Goal: Task Accomplishment & Management: Manage account settings

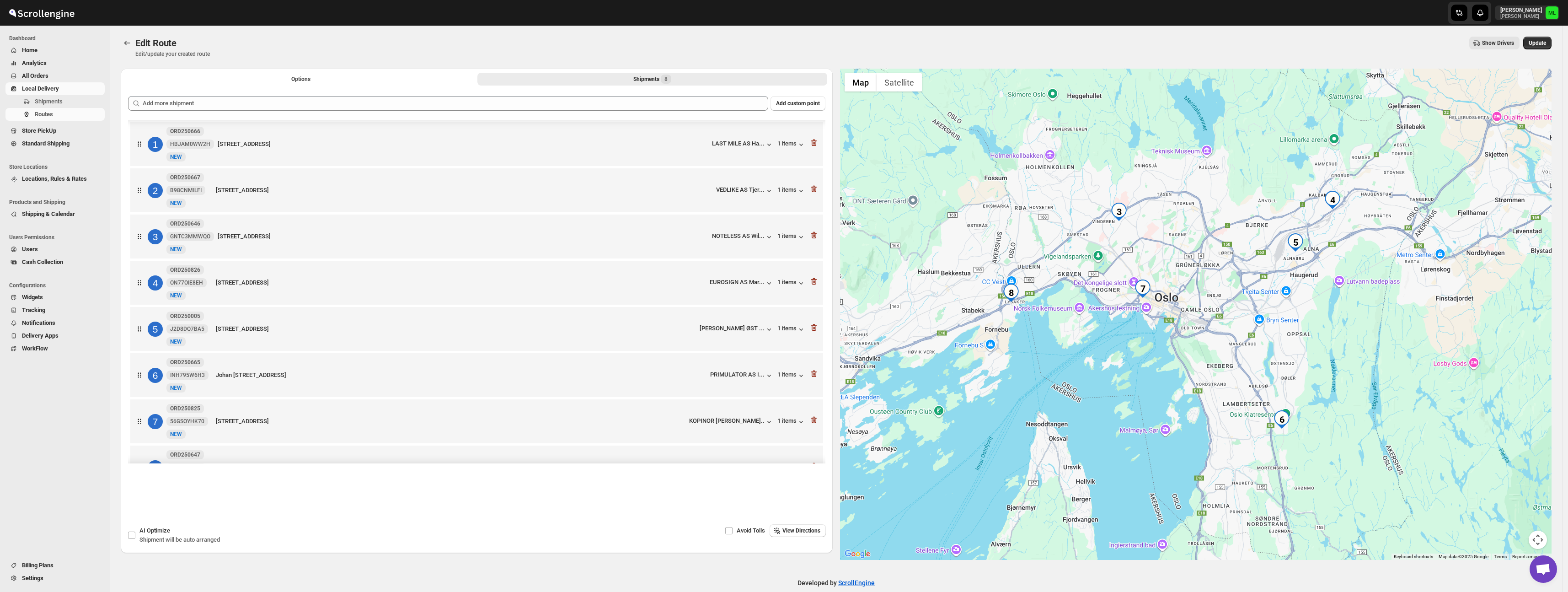
scroll to position [10, 0]
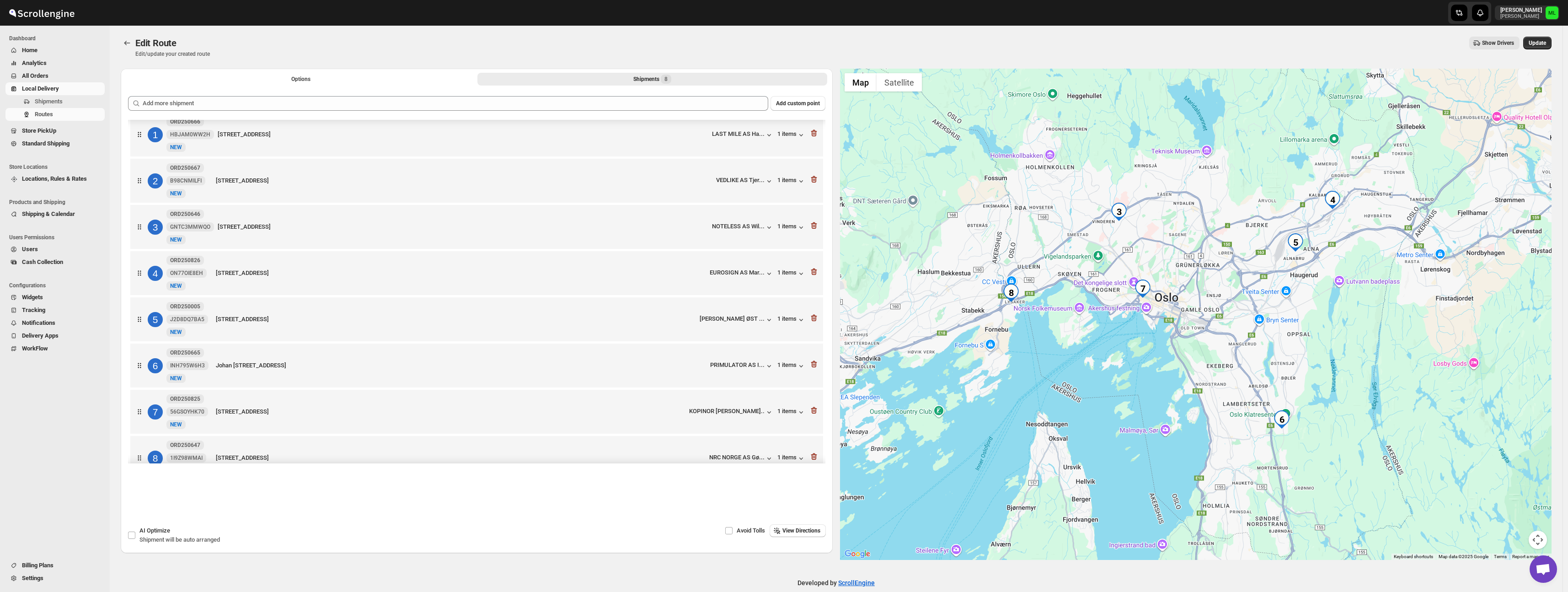
click at [45, 141] on span "Standard Shipping" at bounding box center [46, 143] width 48 height 7
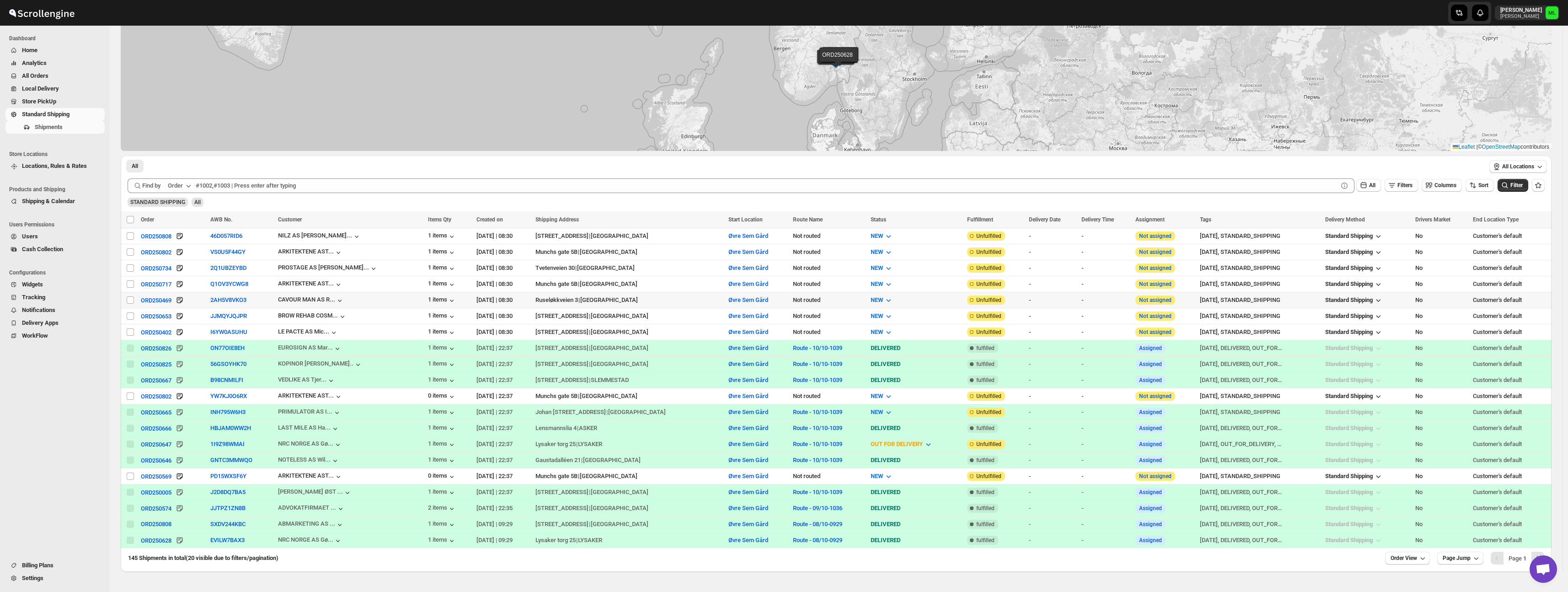
scroll to position [112, 0]
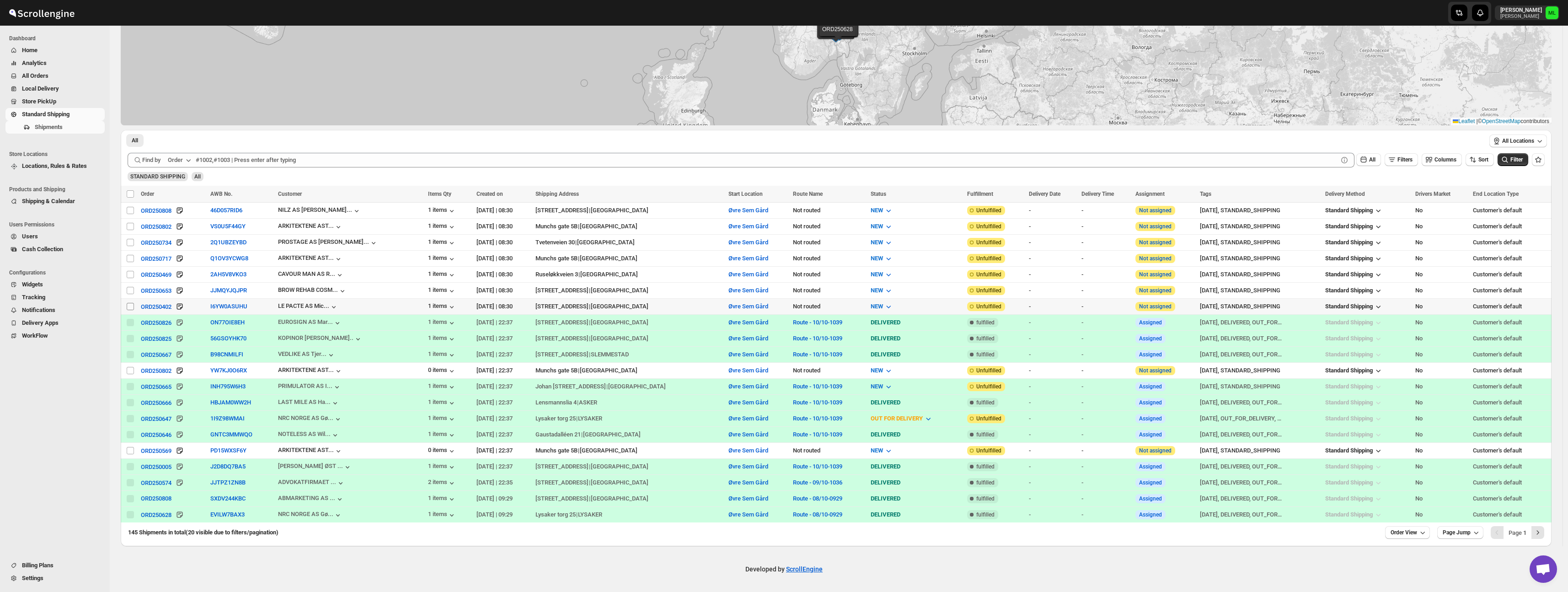
click at [128, 305] on input "Select shipment" at bounding box center [130, 307] width 7 height 7
checkbox input "true"
drag, startPoint x: 131, startPoint y: 288, endPoint x: 129, endPoint y: 279, distance: 9.2
click at [131, 287] on input "Select shipment" at bounding box center [130, 291] width 7 height 7
checkbox input "true"
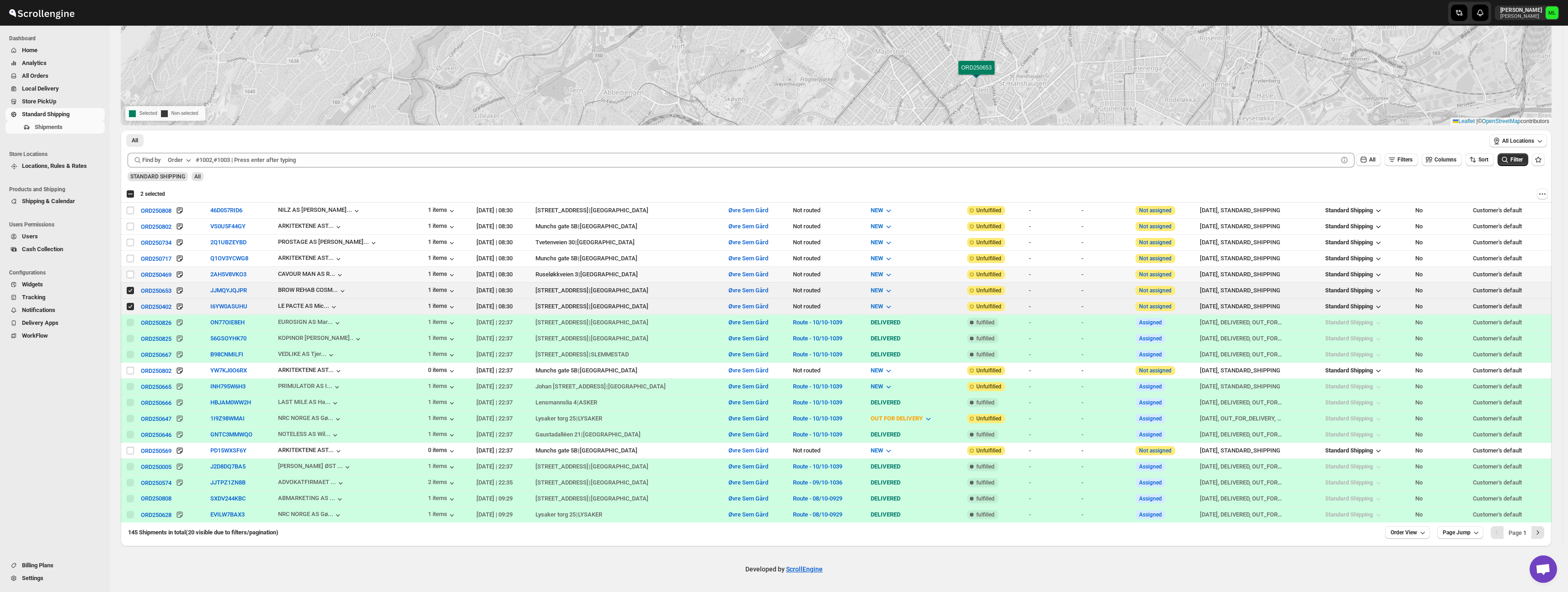
drag, startPoint x: 128, startPoint y: 273, endPoint x: 131, endPoint y: 263, distance: 10.4
click at [128, 273] on input "Select shipment" at bounding box center [130, 274] width 7 height 7
checkbox input "true"
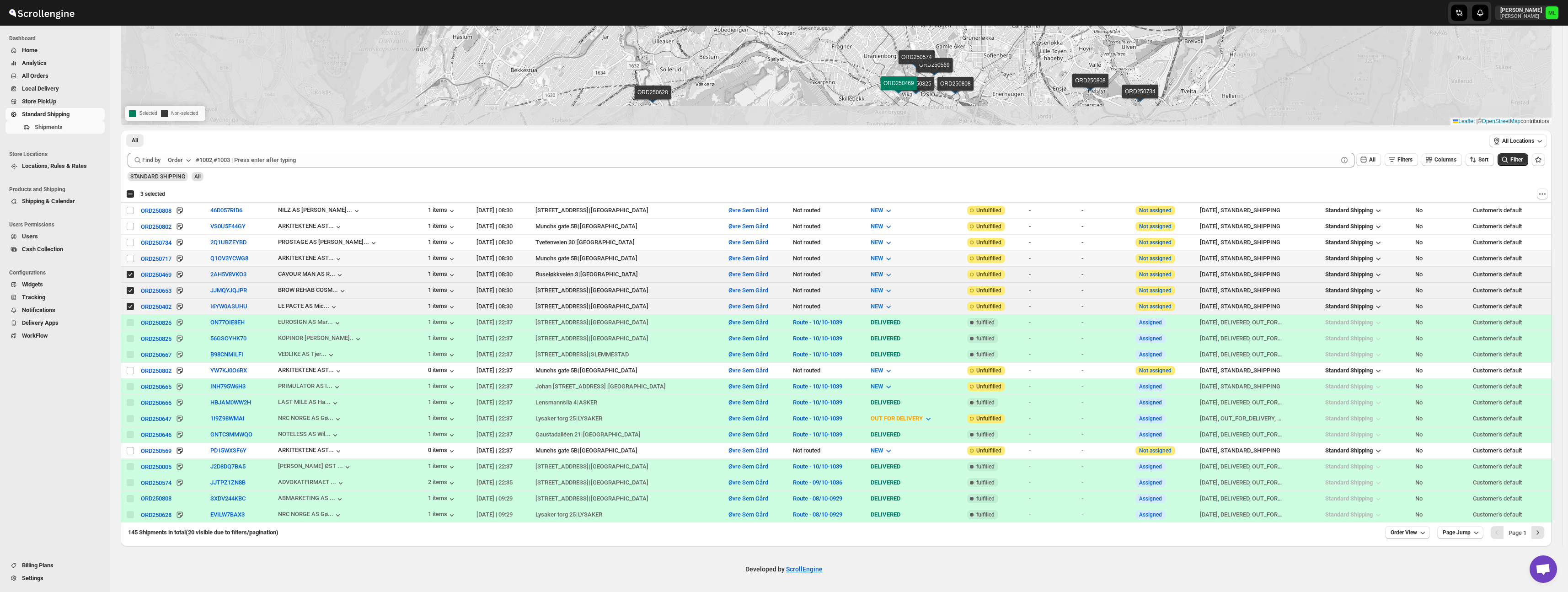
click at [130, 254] on td "Select shipment" at bounding box center [129, 258] width 17 height 16
checkbox input "true"
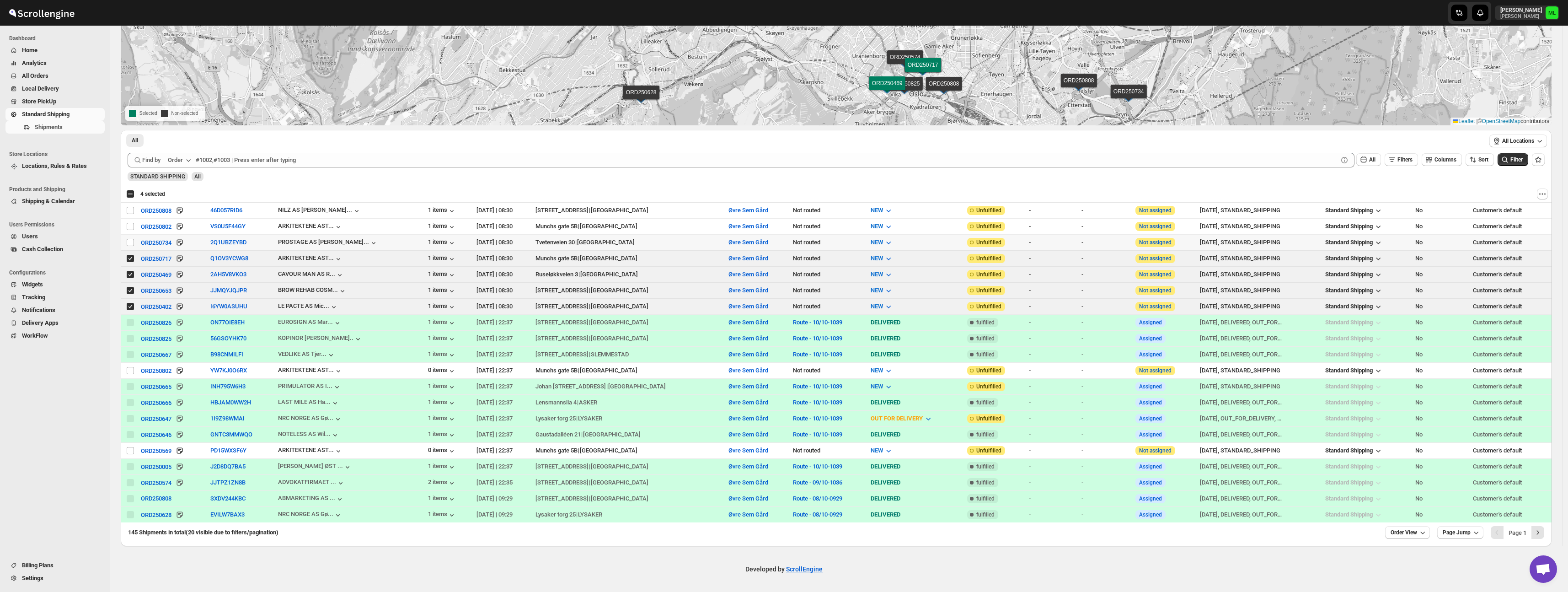
click at [132, 233] on tbody "Select shipment ORD250808 46D057RID6 NILZ AS John Ch... 1 items 13-Oct-25 | 08:…" at bounding box center [836, 363] width 1431 height 320
click at [130, 224] on input "Select shipment" at bounding box center [130, 227] width 7 height 7
checkbox input "true"
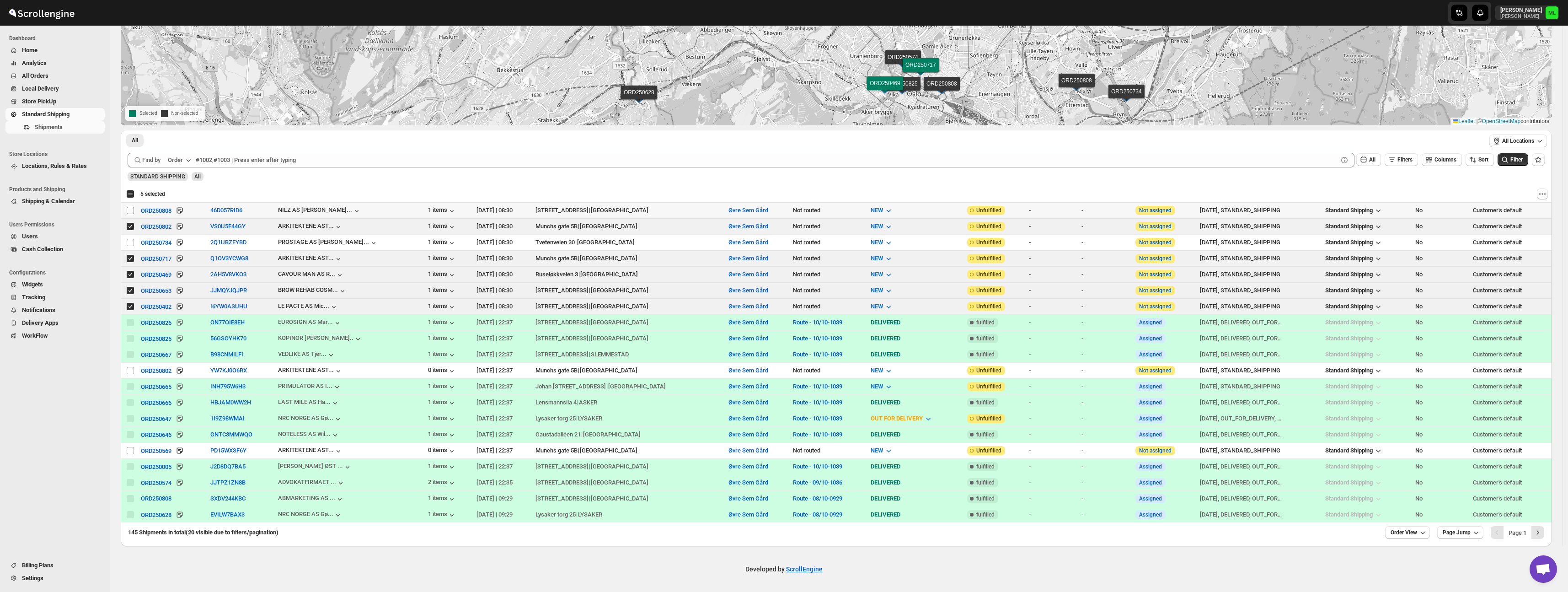
click at [132, 211] on input "Select shipment" at bounding box center [130, 210] width 7 height 7
checkbox input "true"
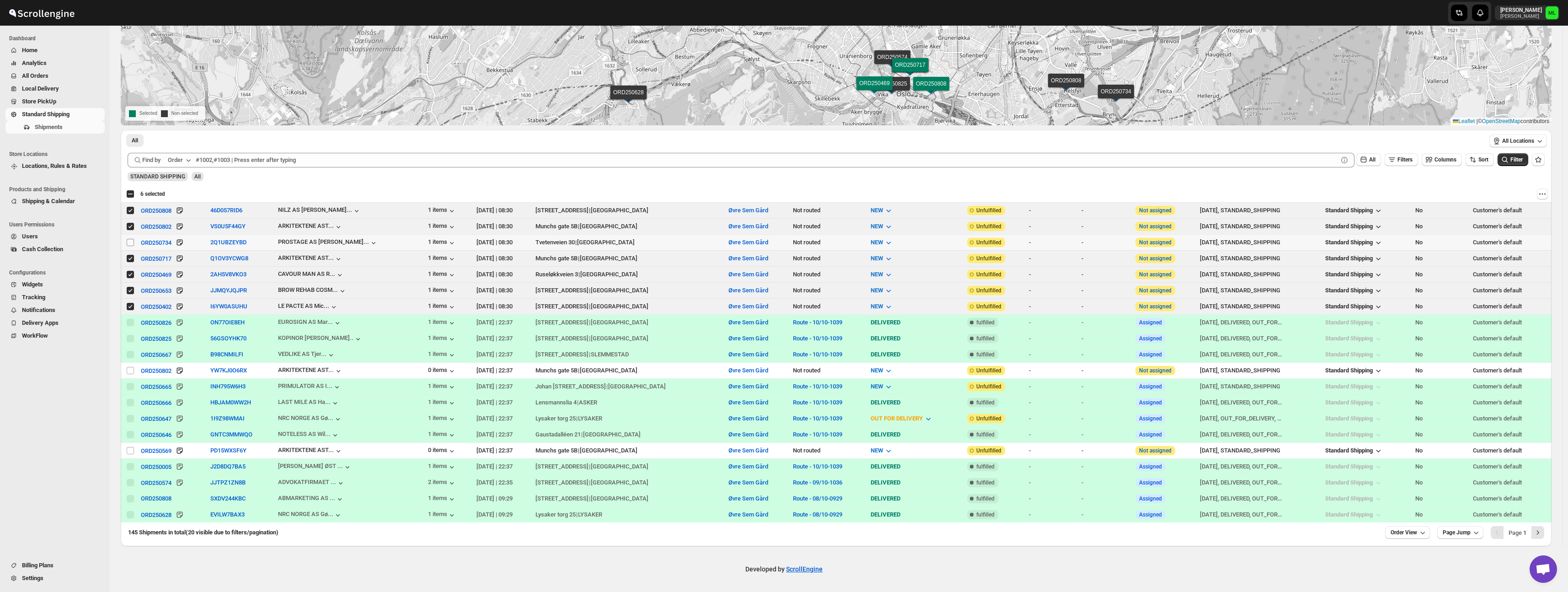
click at [133, 243] on input "Select shipment" at bounding box center [130, 243] width 7 height 7
checkbox input "true"
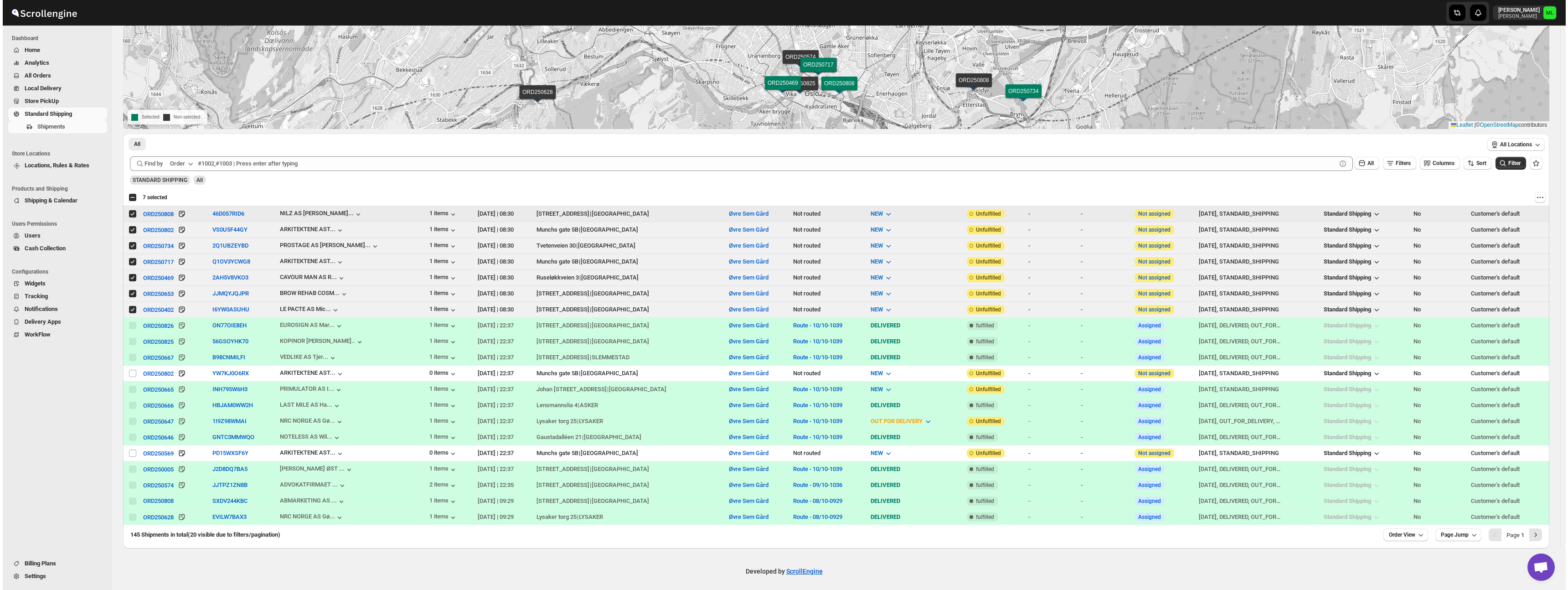
scroll to position [0, 0]
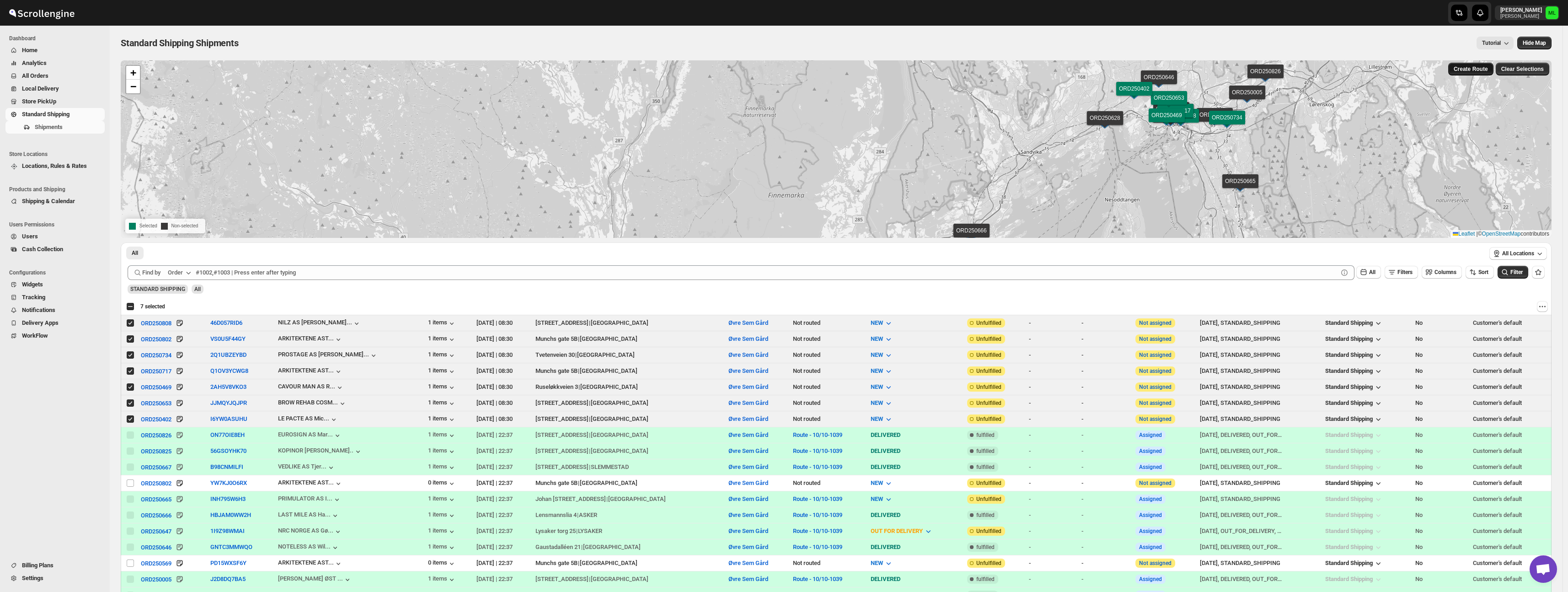
click at [1475, 70] on span "Create Route" at bounding box center [1471, 69] width 34 height 7
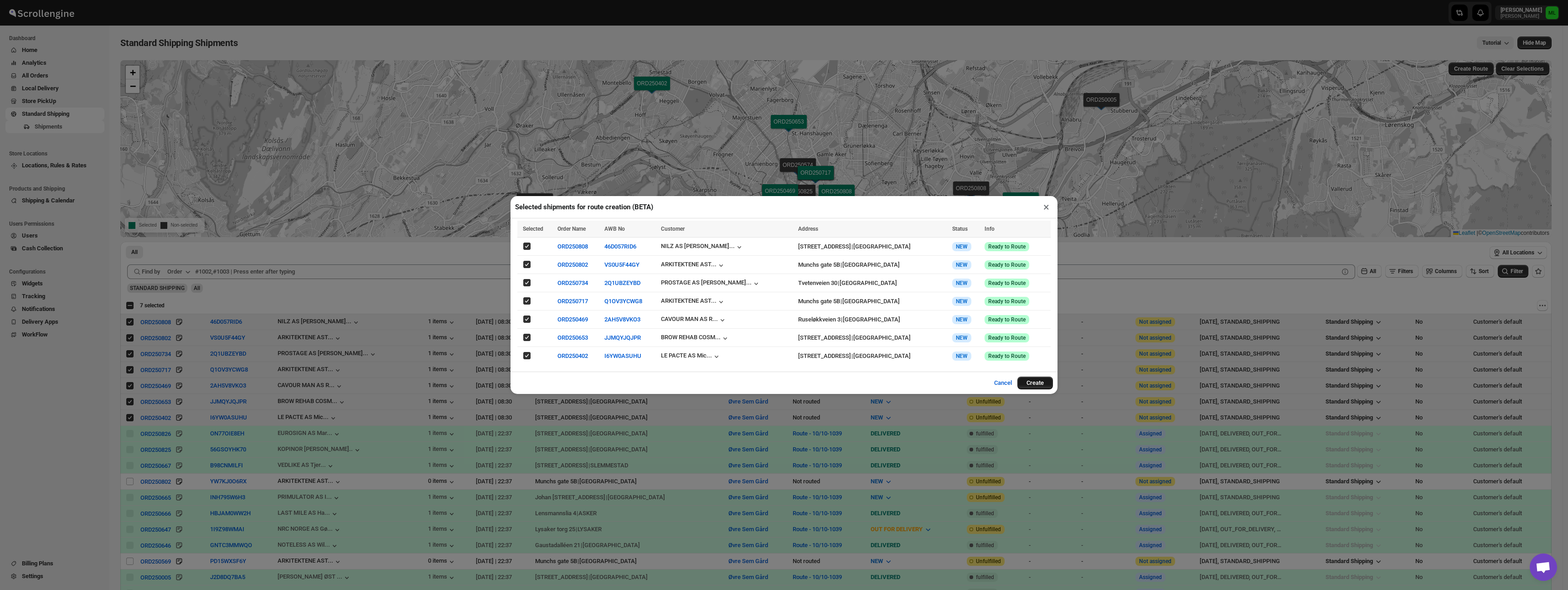
click at [1040, 382] on button "Create" at bounding box center [1035, 383] width 35 height 13
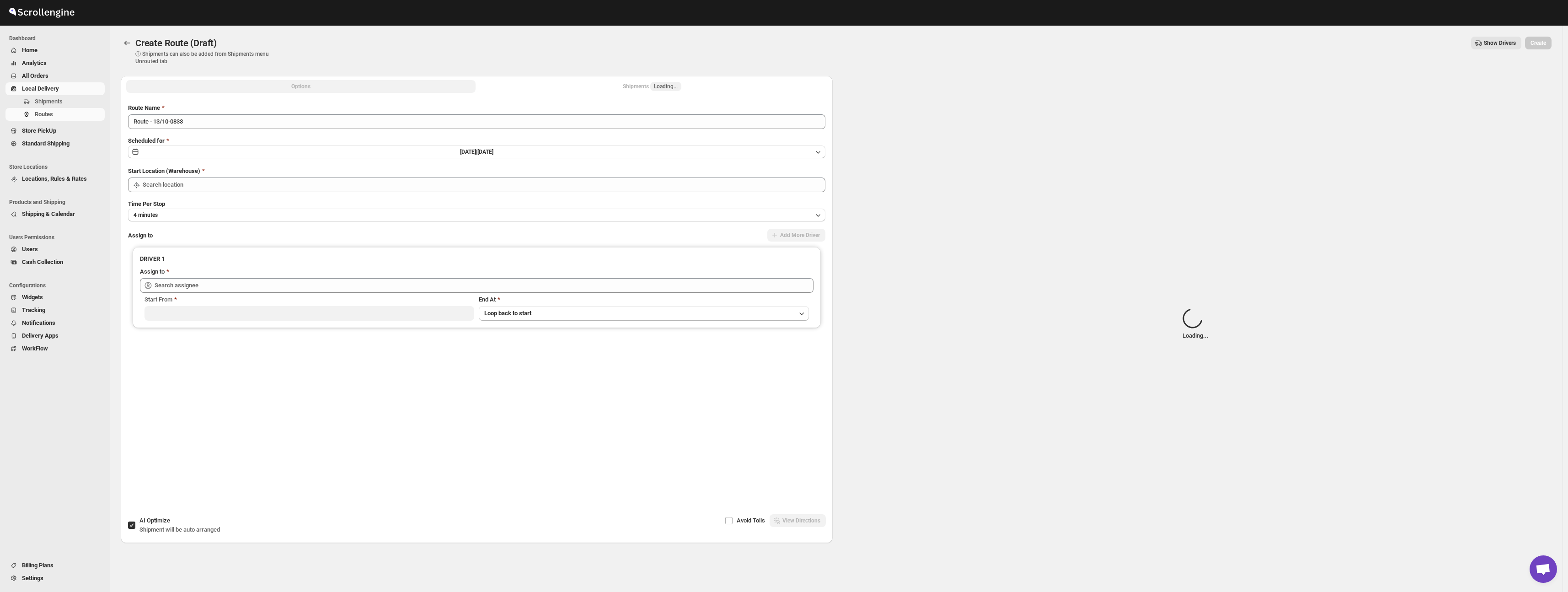
type input "Øvre Sem Gård"
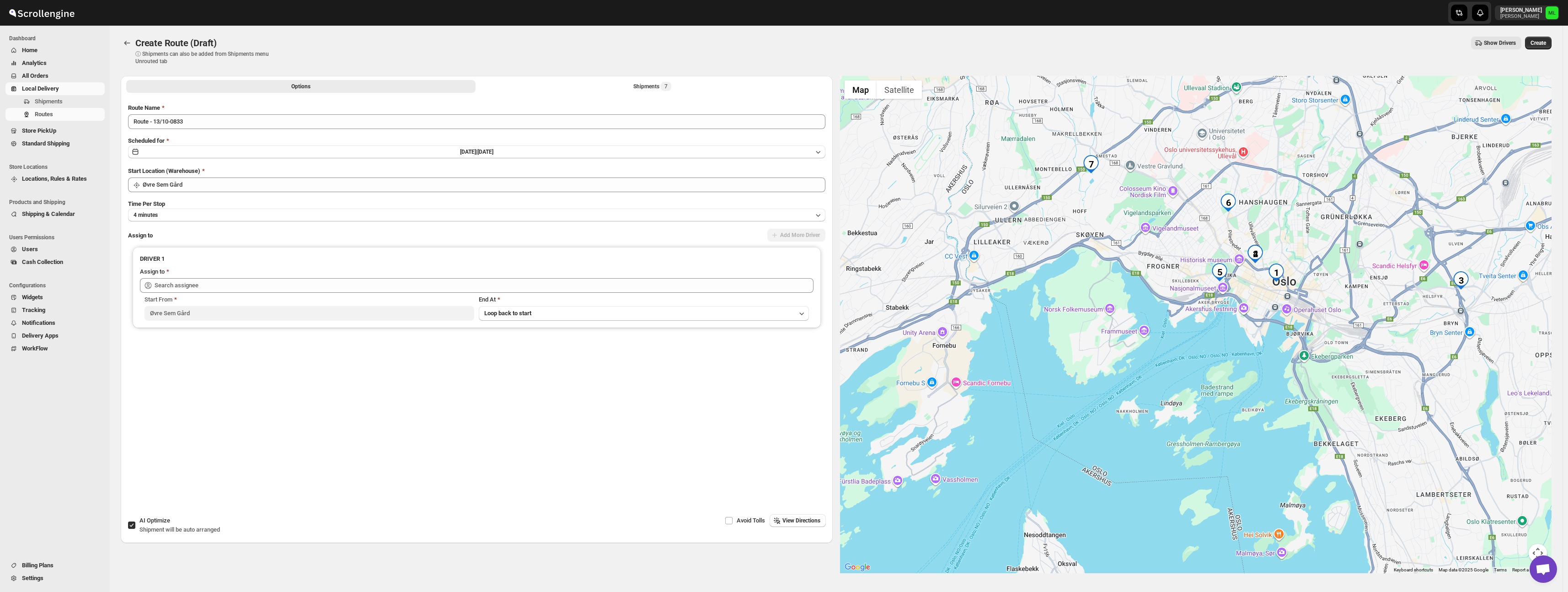
click at [793, 520] on span "View Directions" at bounding box center [801, 521] width 38 height 7
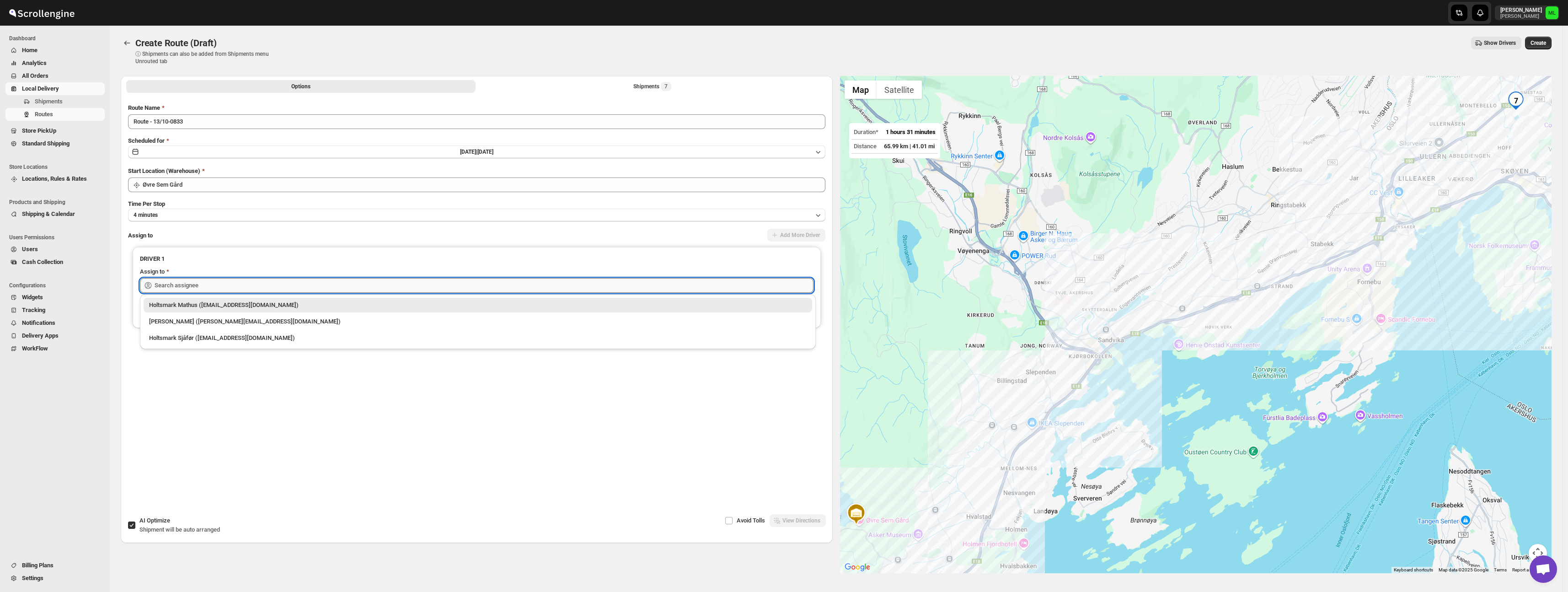
click at [209, 278] on input "text" at bounding box center [484, 285] width 659 height 15
drag, startPoint x: 202, startPoint y: 321, endPoint x: 201, endPoint y: 316, distance: 5.1
click at [202, 321] on div "Michael Lunga (michael@holtsmat.no)" at bounding box center [477, 321] width 658 height 9
type input "Michael Lunga (michael@holtsmat.no)"
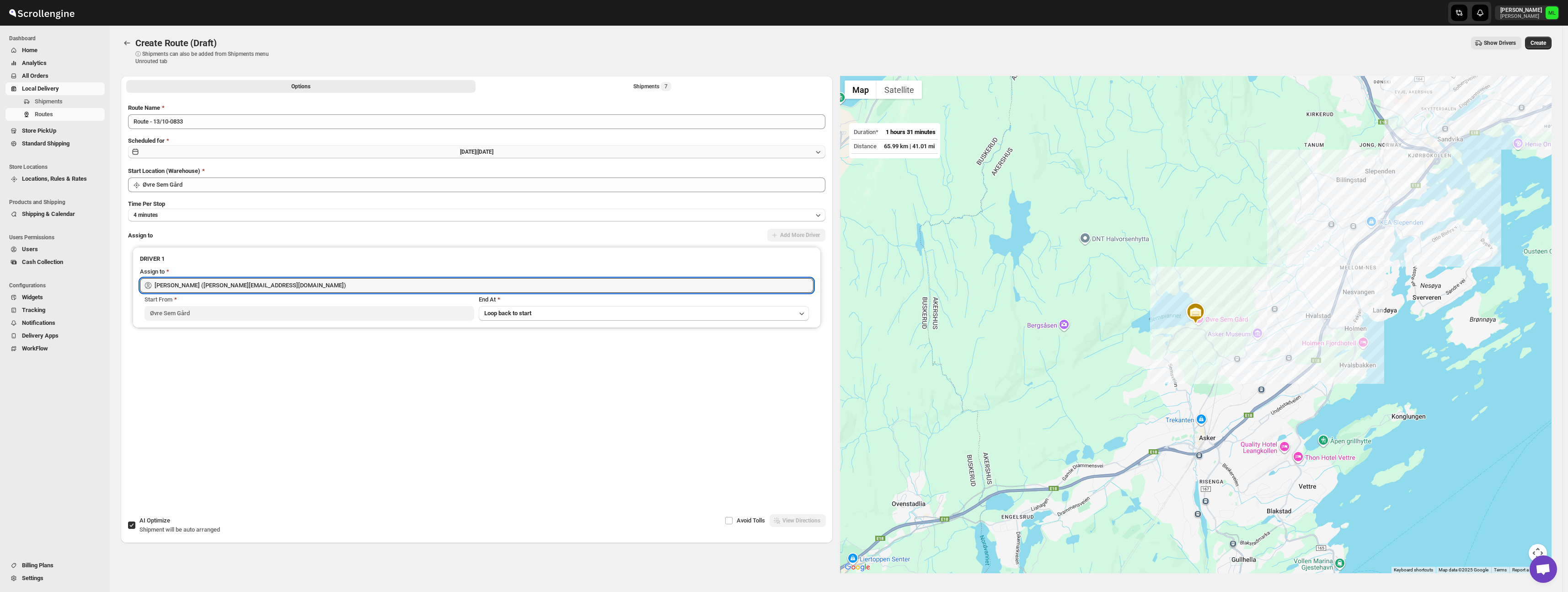
click at [197, 152] on button "Mon Oct 13 2025 | Today" at bounding box center [477, 152] width 697 height 13
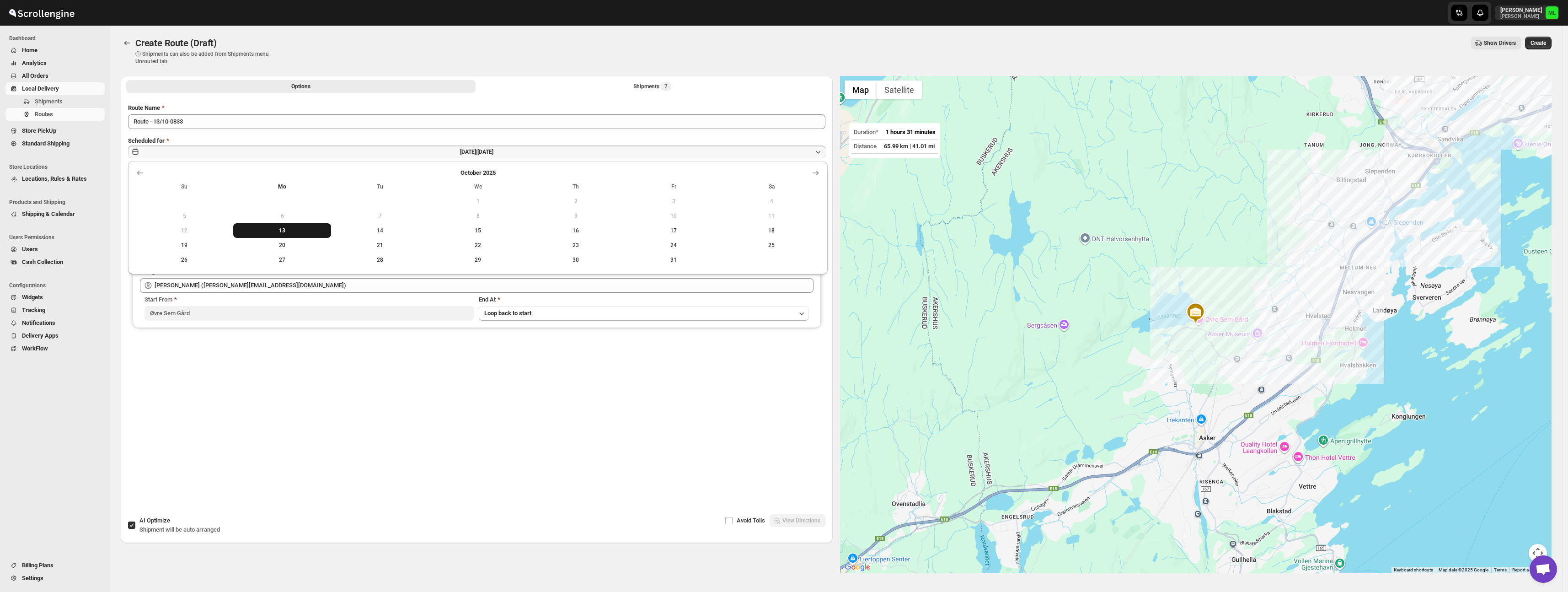
click at [301, 228] on span "13" at bounding box center [282, 230] width 90 height 7
click at [1546, 41] on span "Create" at bounding box center [1537, 43] width 15 height 7
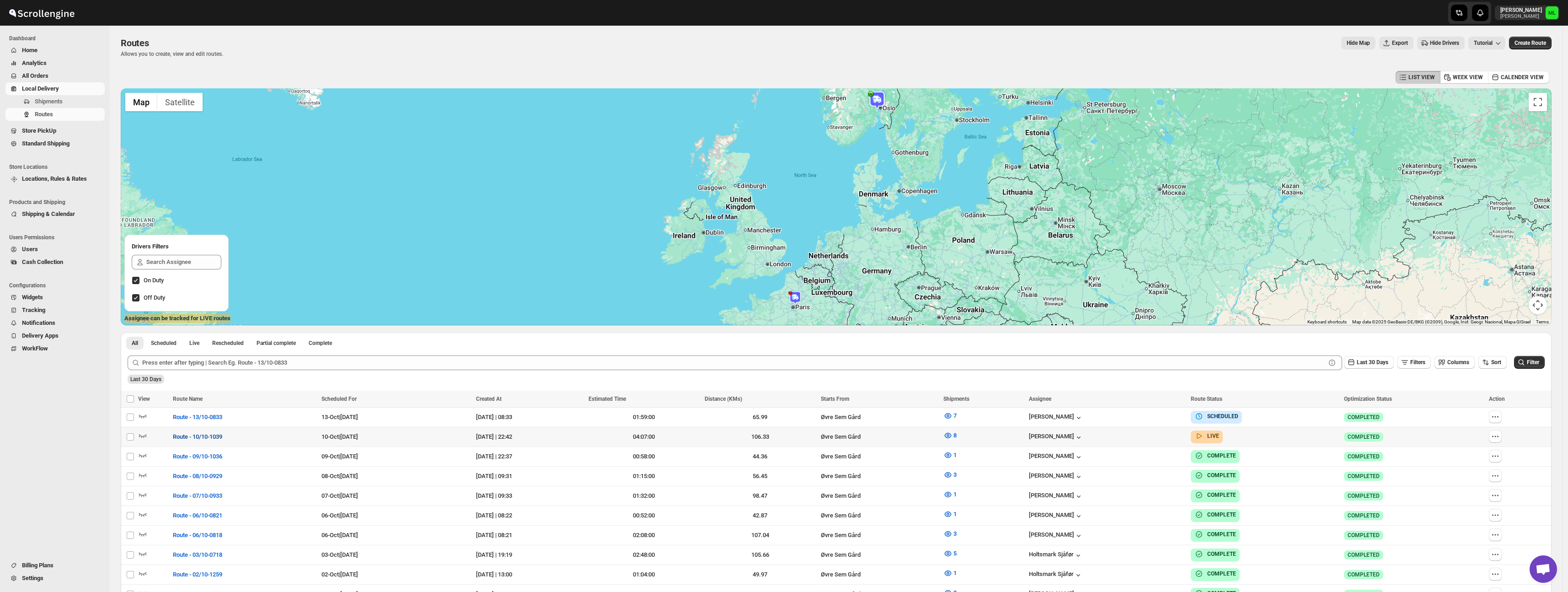
click at [191, 437] on span "Route - 10/10-1039" at bounding box center [197, 437] width 49 height 9
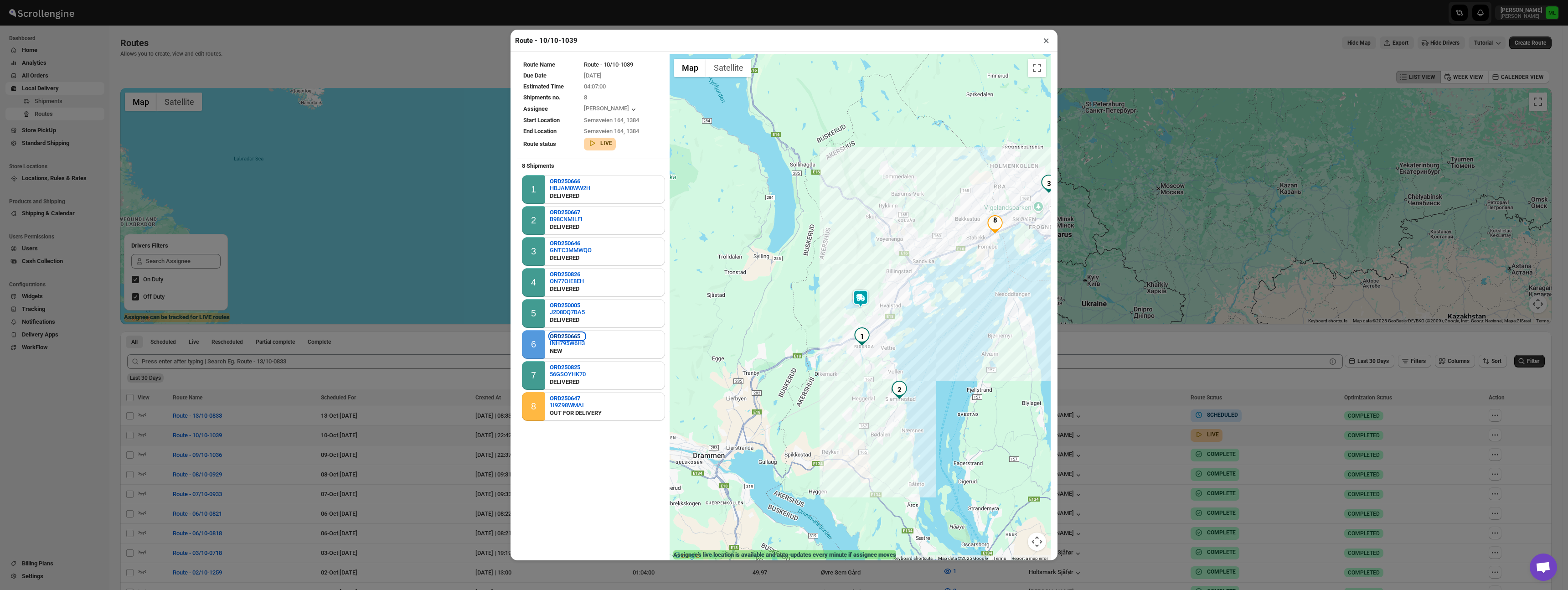
click at [579, 335] on b "ORD250665" at bounding box center [565, 336] width 30 height 7
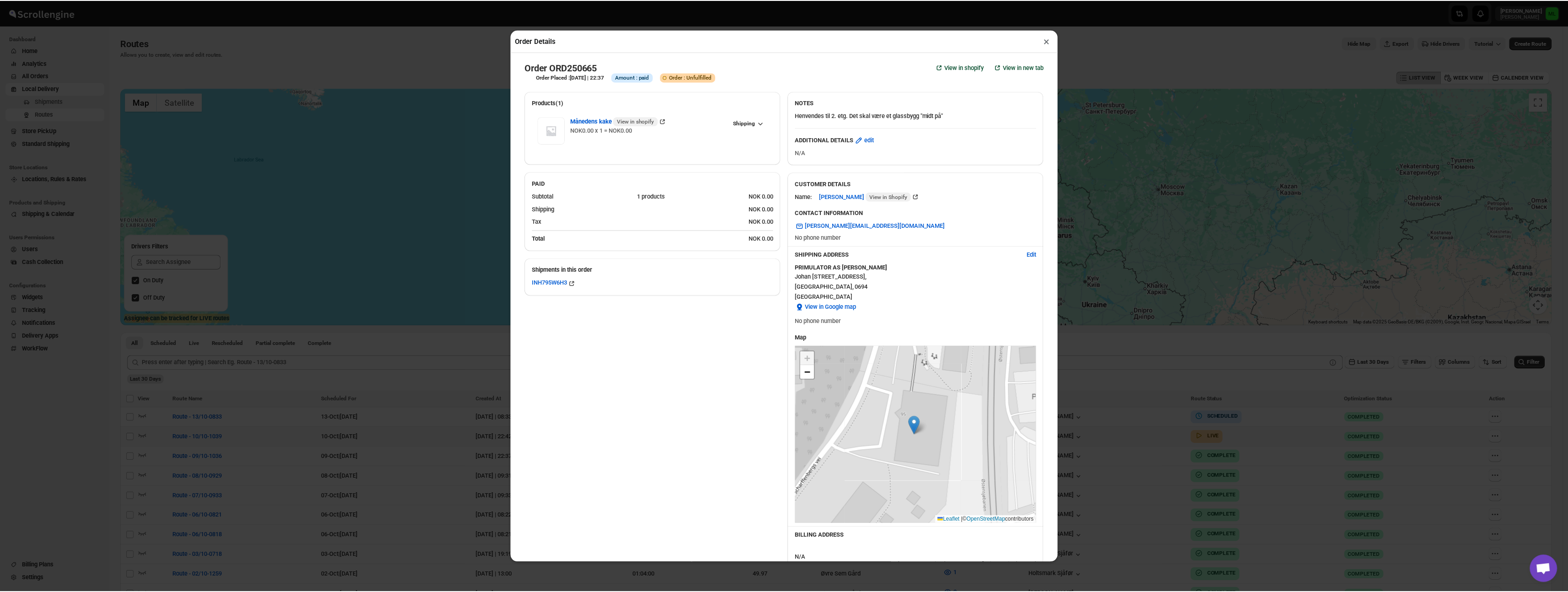
scroll to position [56, 0]
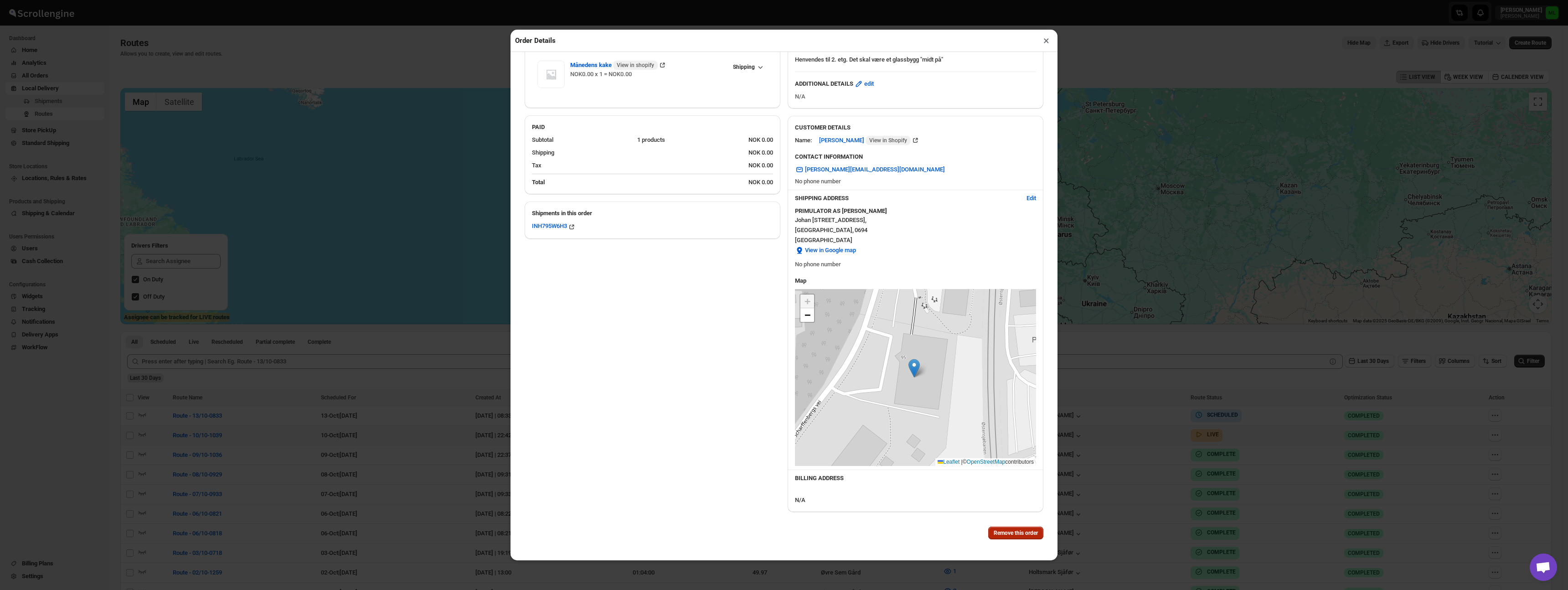
click at [1013, 533] on span "Remove this order" at bounding box center [1015, 533] width 44 height 7
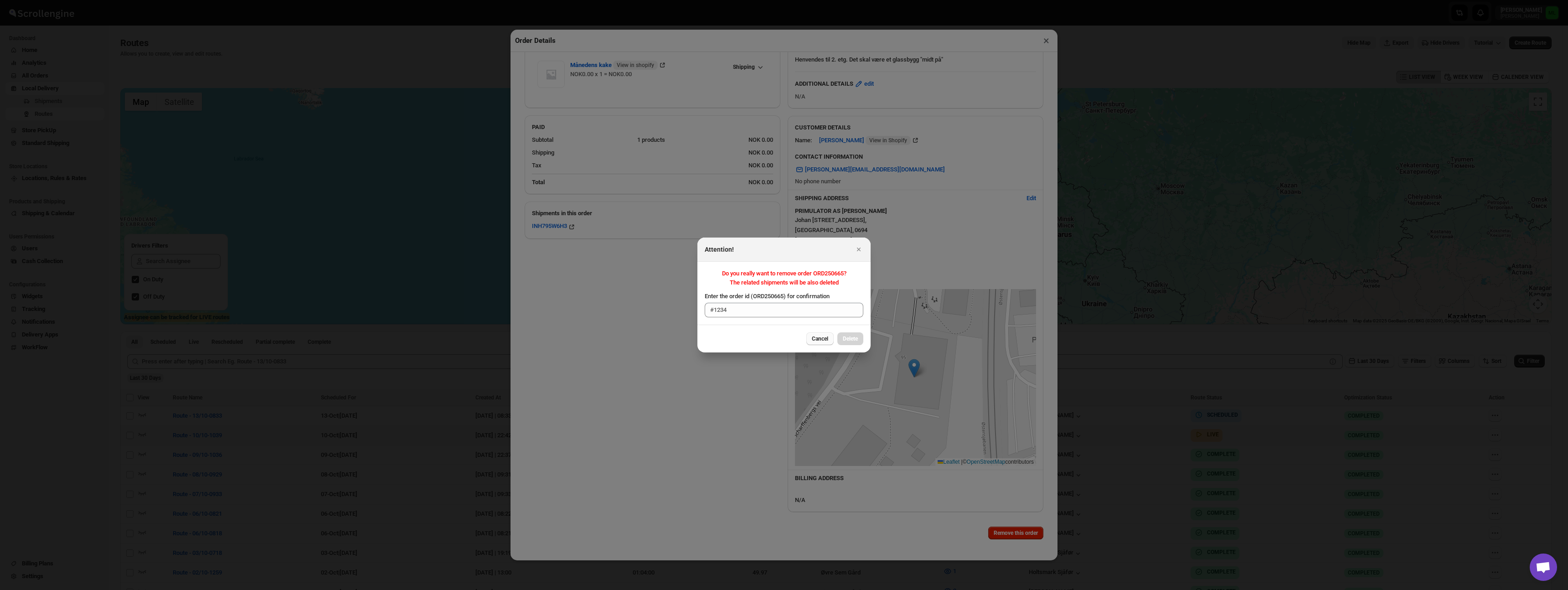
click at [816, 342] on span "Cancel" at bounding box center [820, 339] width 16 height 7
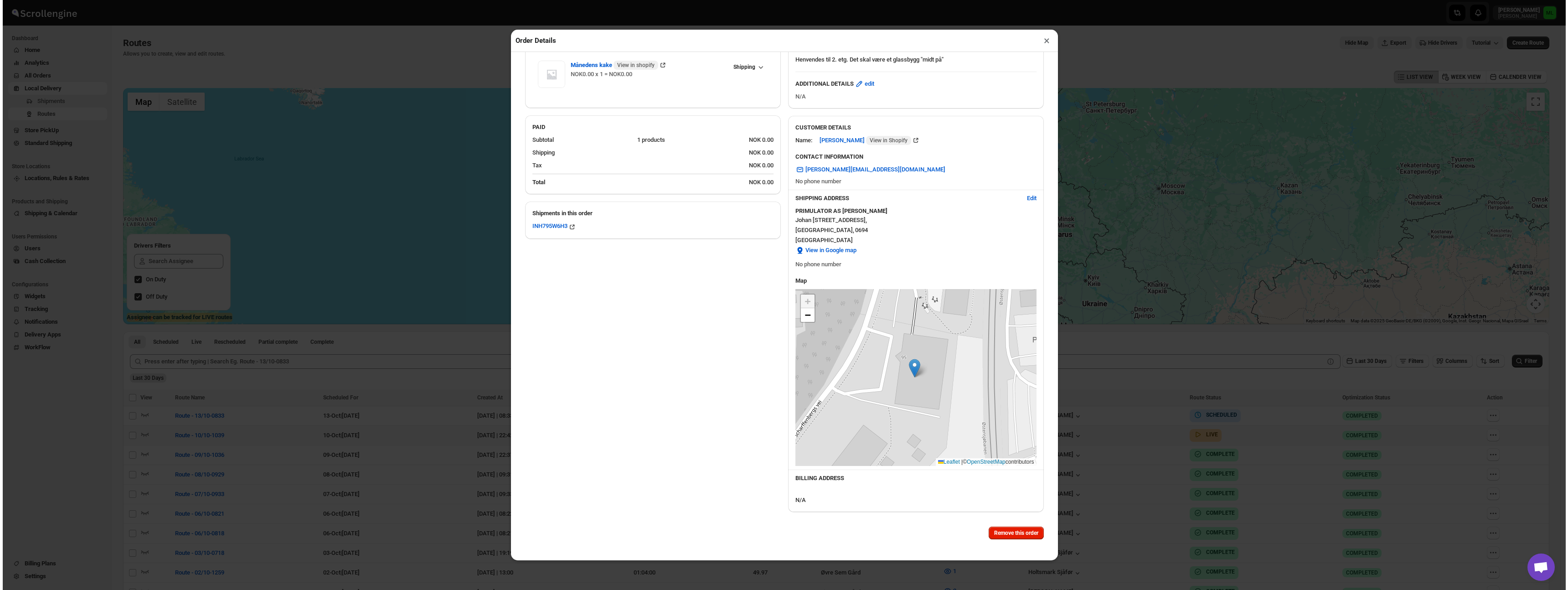
scroll to position [0, 0]
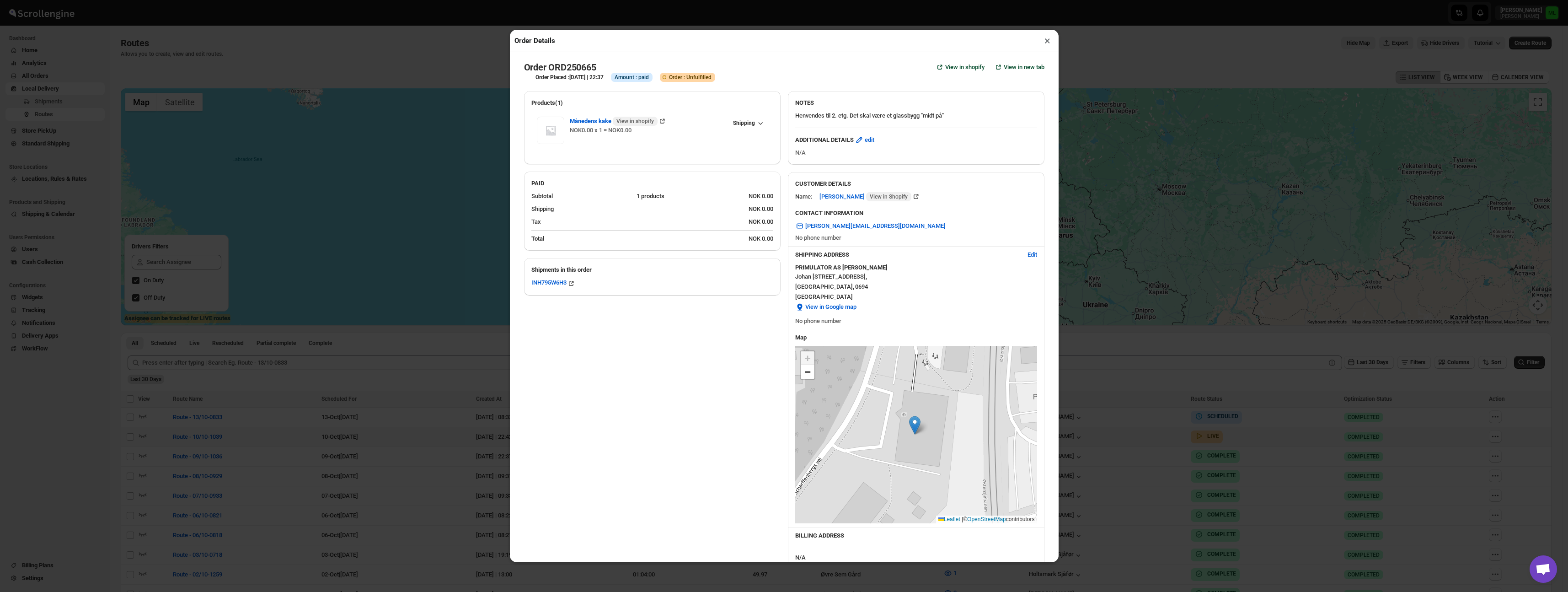
click at [1048, 40] on button "×" at bounding box center [1047, 40] width 13 height 13
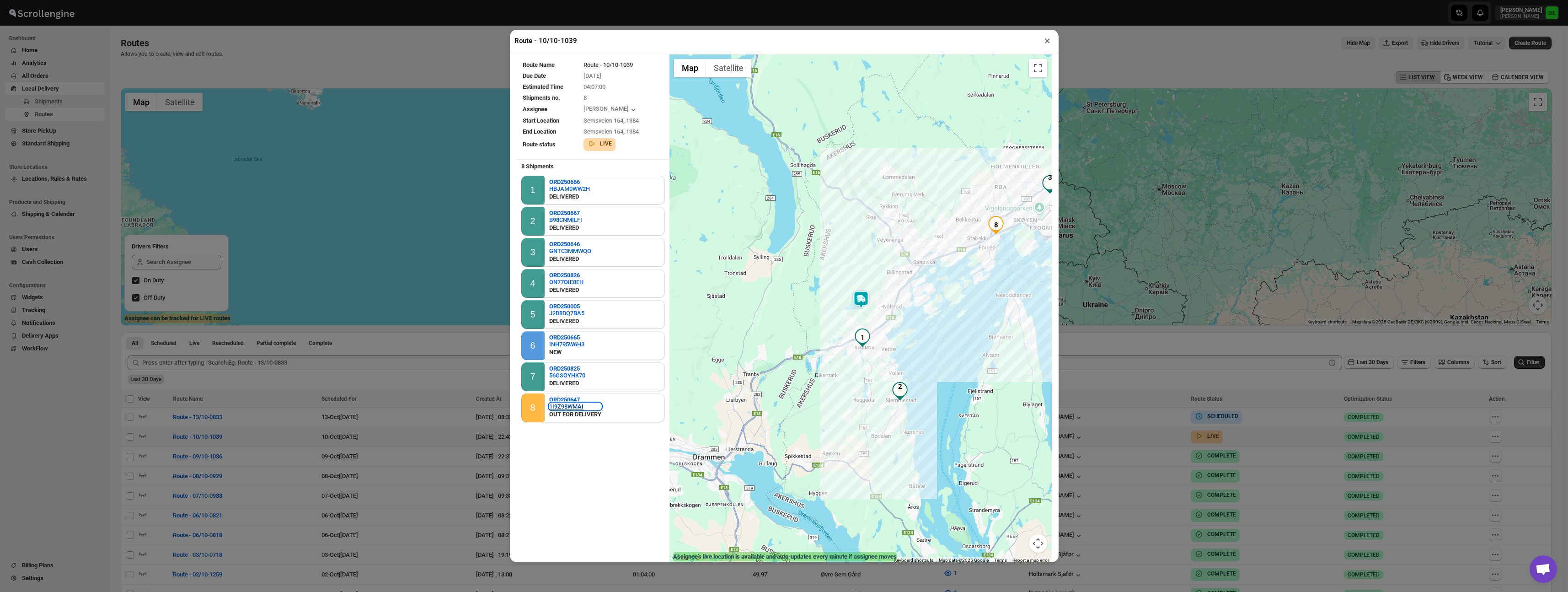
click at [567, 407] on div "1I9Z98WMAI" at bounding box center [575, 406] width 52 height 7
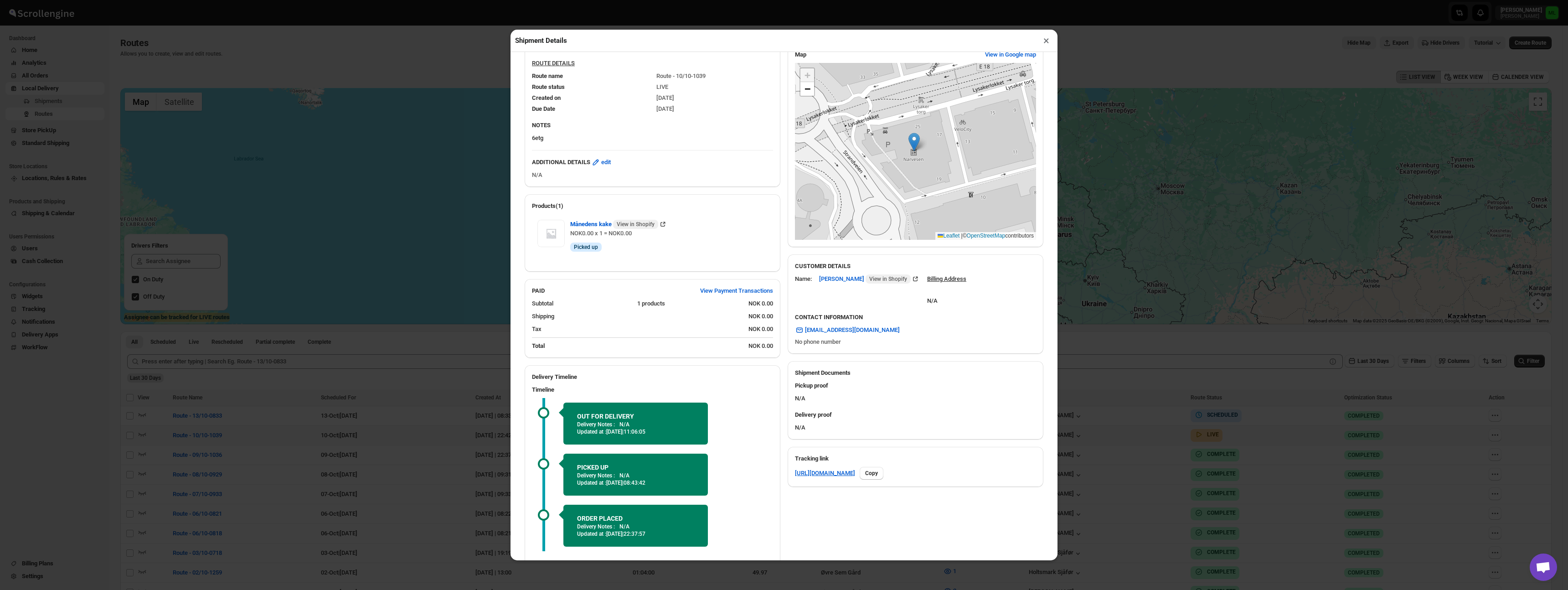
scroll to position [184, 0]
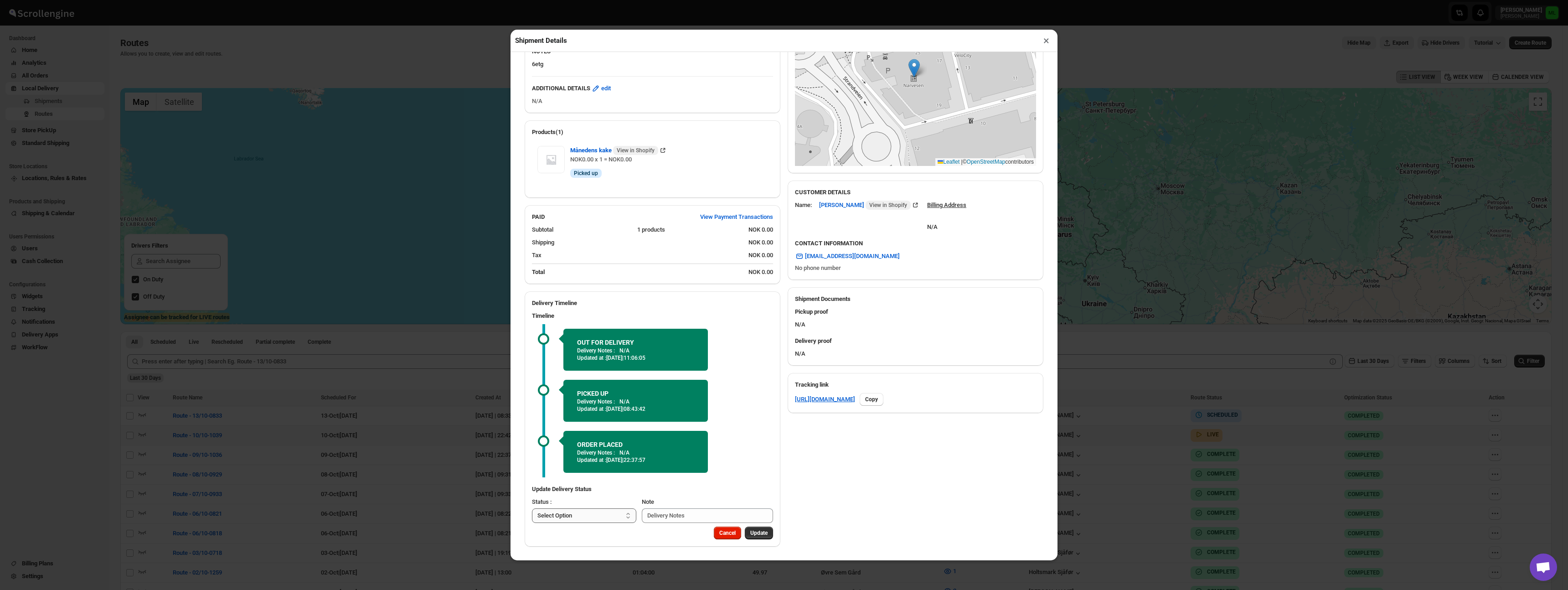
click at [600, 517] on select "Select Option PICKED UP DELIVERED CANCELLED" at bounding box center [584, 516] width 104 height 15
select select "CANCELLED"
click at [532, 508] on select "Select Option PICKED UP DELIVERED CANCELLED" at bounding box center [584, 516] width 104 height 15
click at [758, 531] on span "Update" at bounding box center [759, 533] width 17 height 7
select select
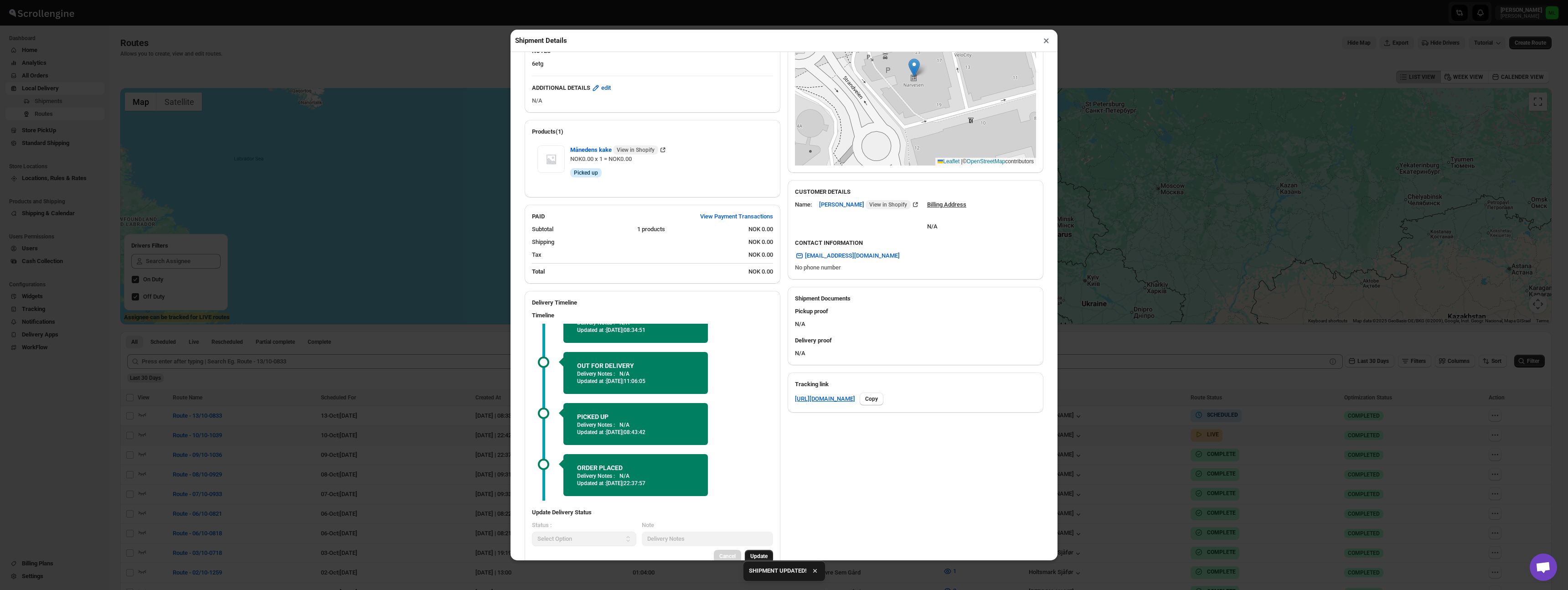
scroll to position [0, 0]
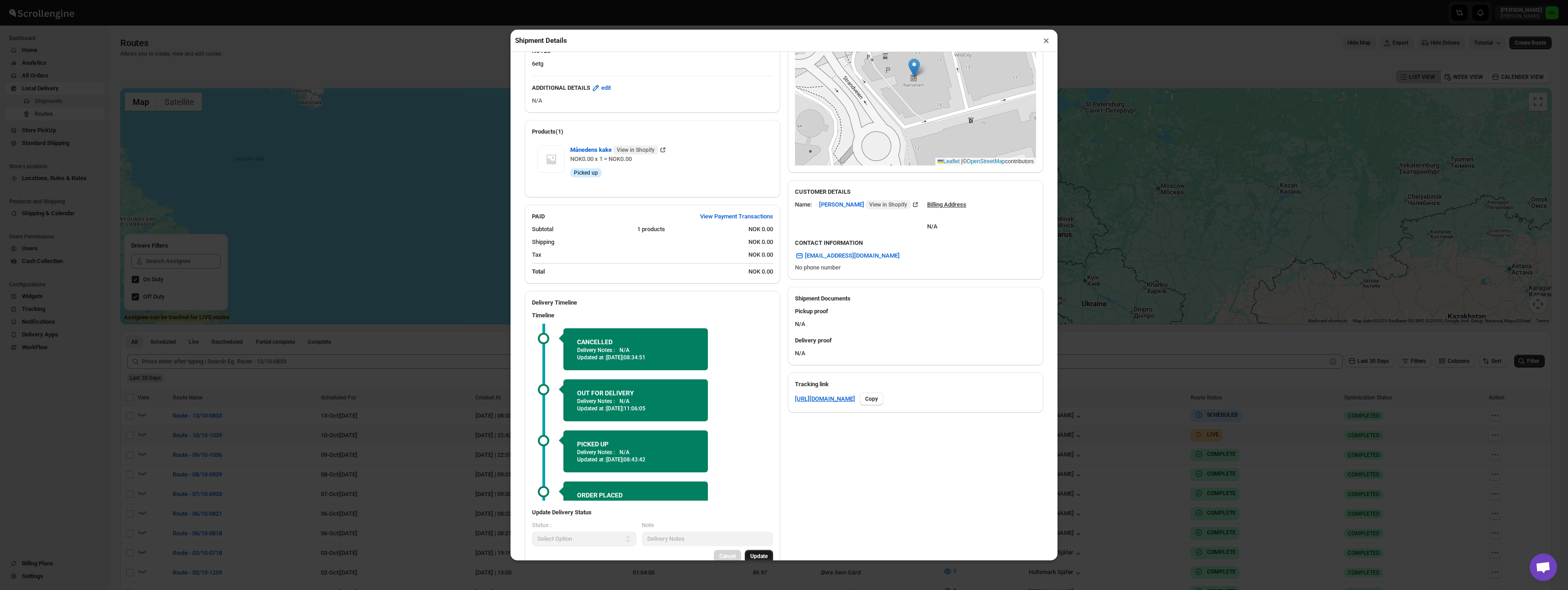
click at [1048, 41] on button "×" at bounding box center [1046, 40] width 13 height 13
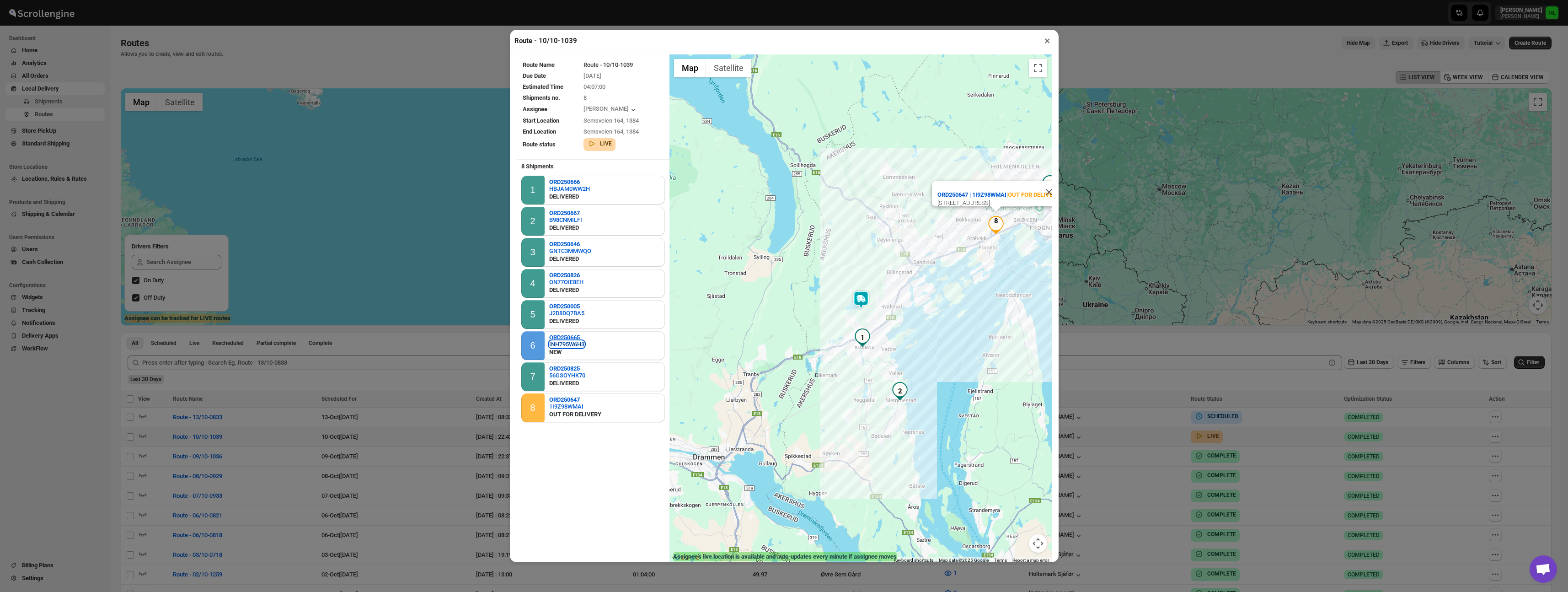
click at [580, 343] on div "INH795W6H3" at bounding box center [567, 344] width 35 height 7
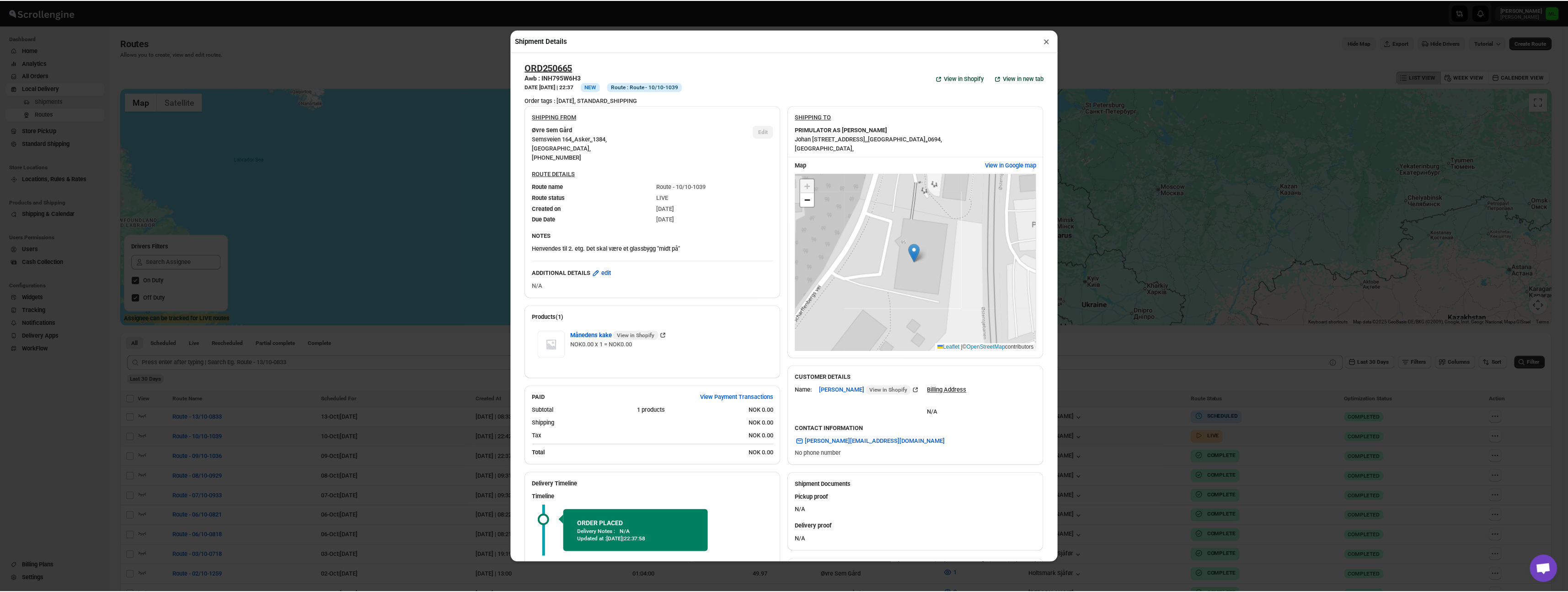
scroll to position [78, 0]
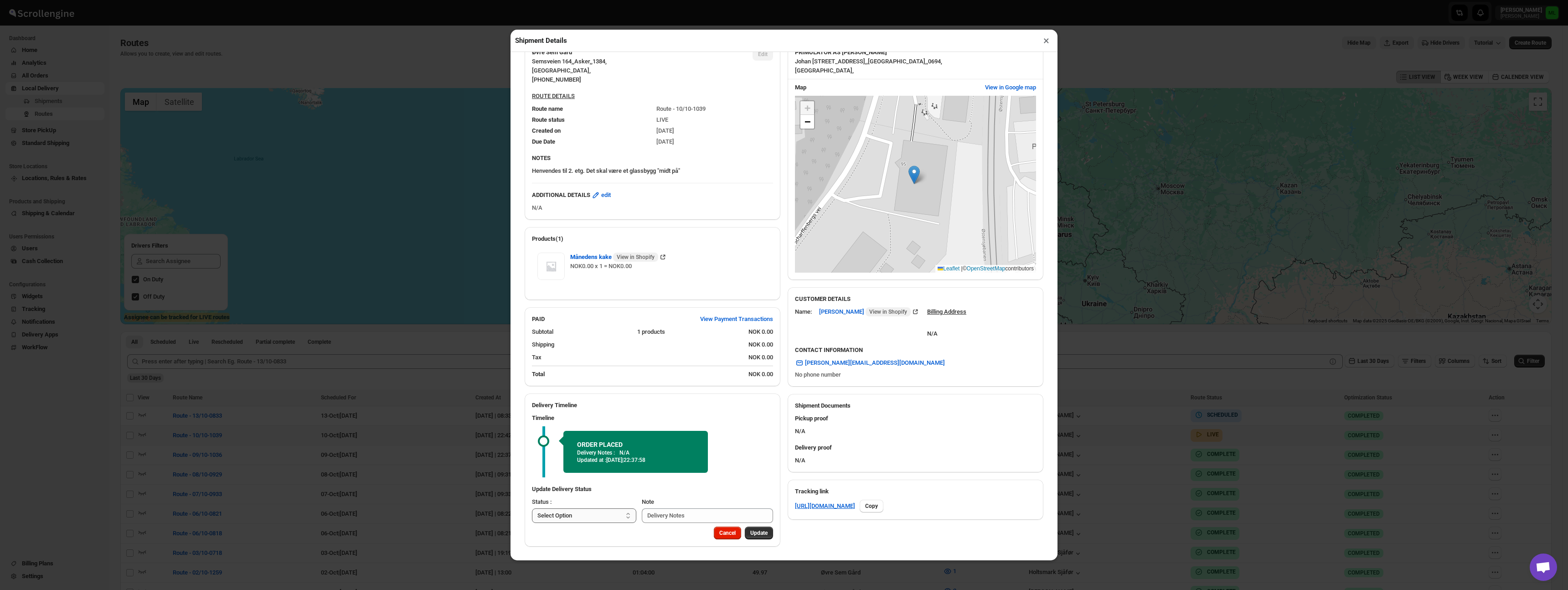
click at [615, 518] on select "Select Option PICKED UP DELIVERED CANCELLED" at bounding box center [584, 516] width 104 height 15
click at [719, 533] on span "Cancel" at bounding box center [727, 533] width 16 height 7
click at [1046, 41] on button "×" at bounding box center [1046, 40] width 13 height 13
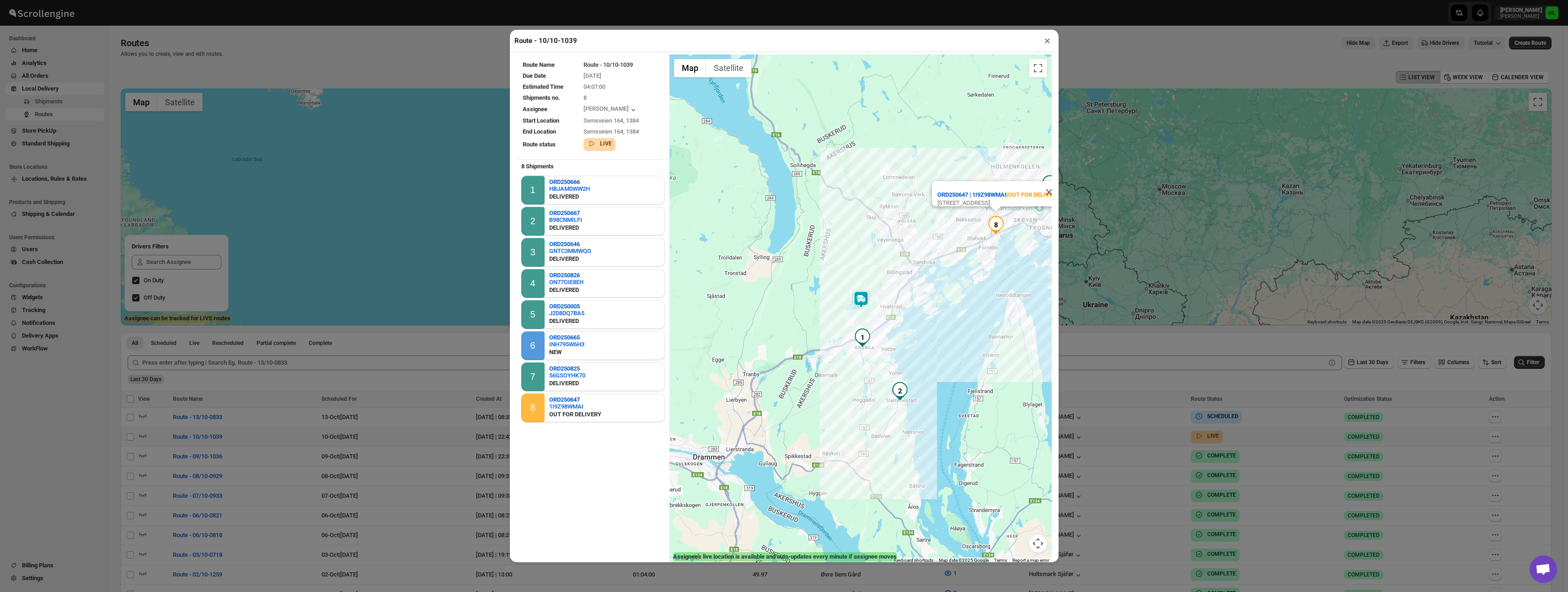
click at [1047, 42] on button "×" at bounding box center [1047, 40] width 13 height 13
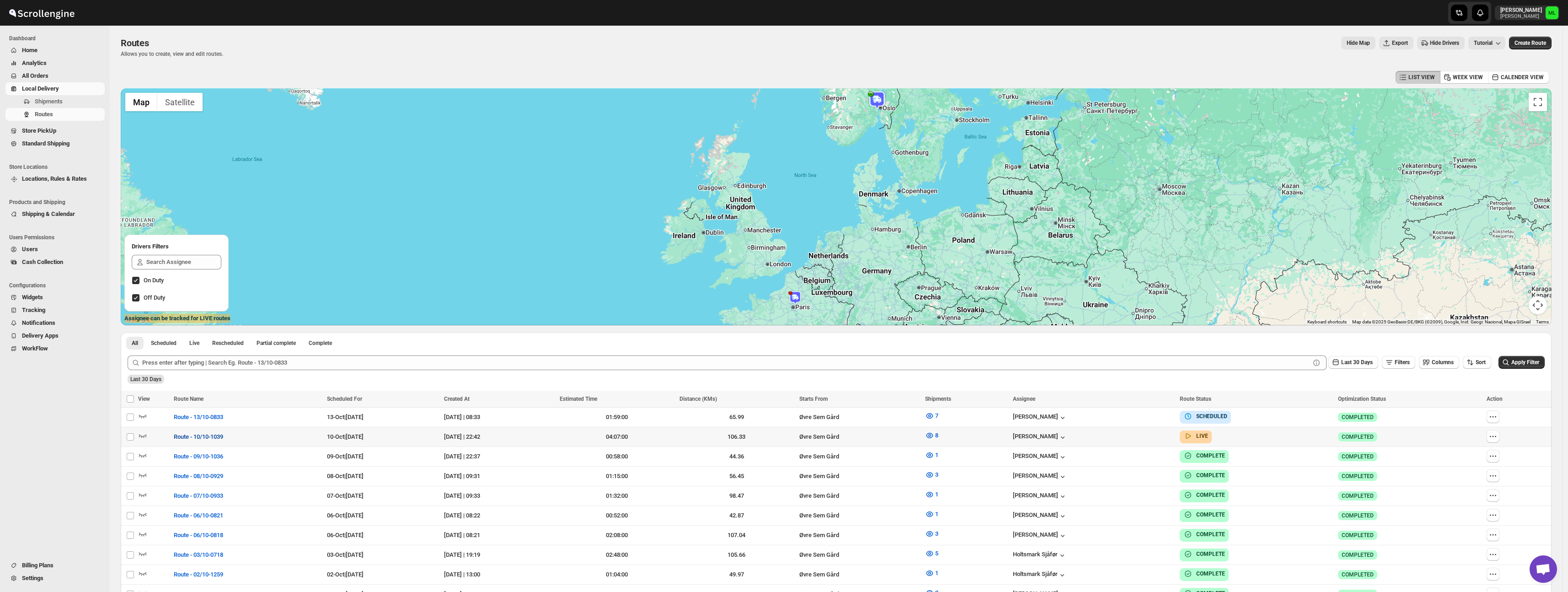
click at [186, 439] on span "Route - 10/10-1039" at bounding box center [198, 437] width 49 height 9
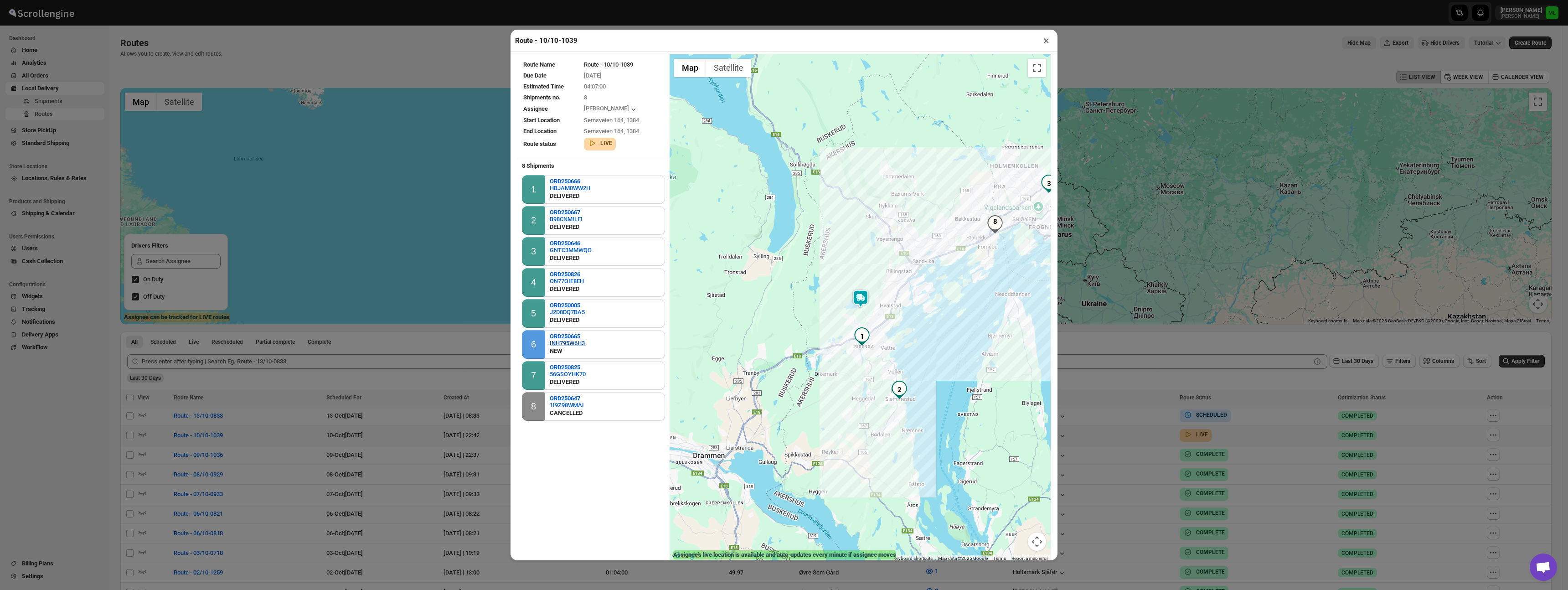
scroll to position [1, 0]
drag, startPoint x: 594, startPoint y: 335, endPoint x: 541, endPoint y: 337, distance: 53.0
click at [541, 337] on div "6 ORD250665 INH795W6H3 NEW" at bounding box center [593, 343] width 143 height 29
copy div "6 ORD250665"
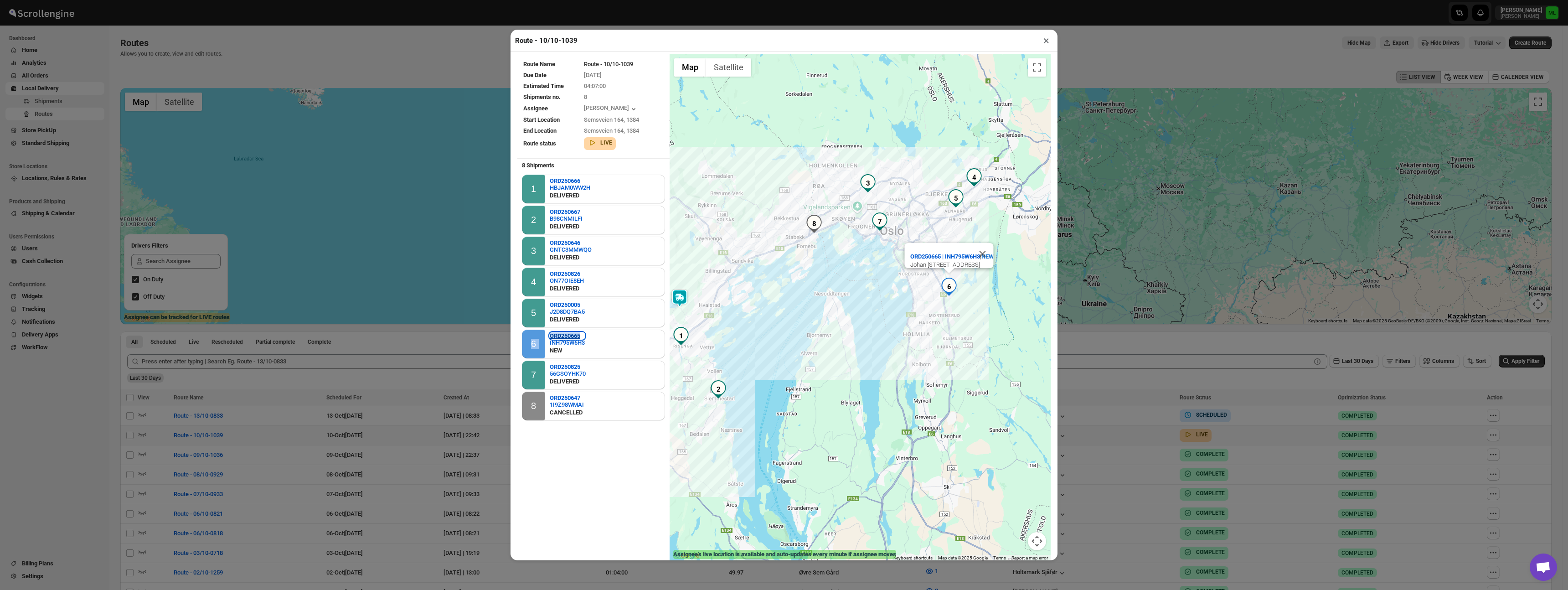
click at [566, 336] on b "ORD250665" at bounding box center [565, 335] width 30 height 7
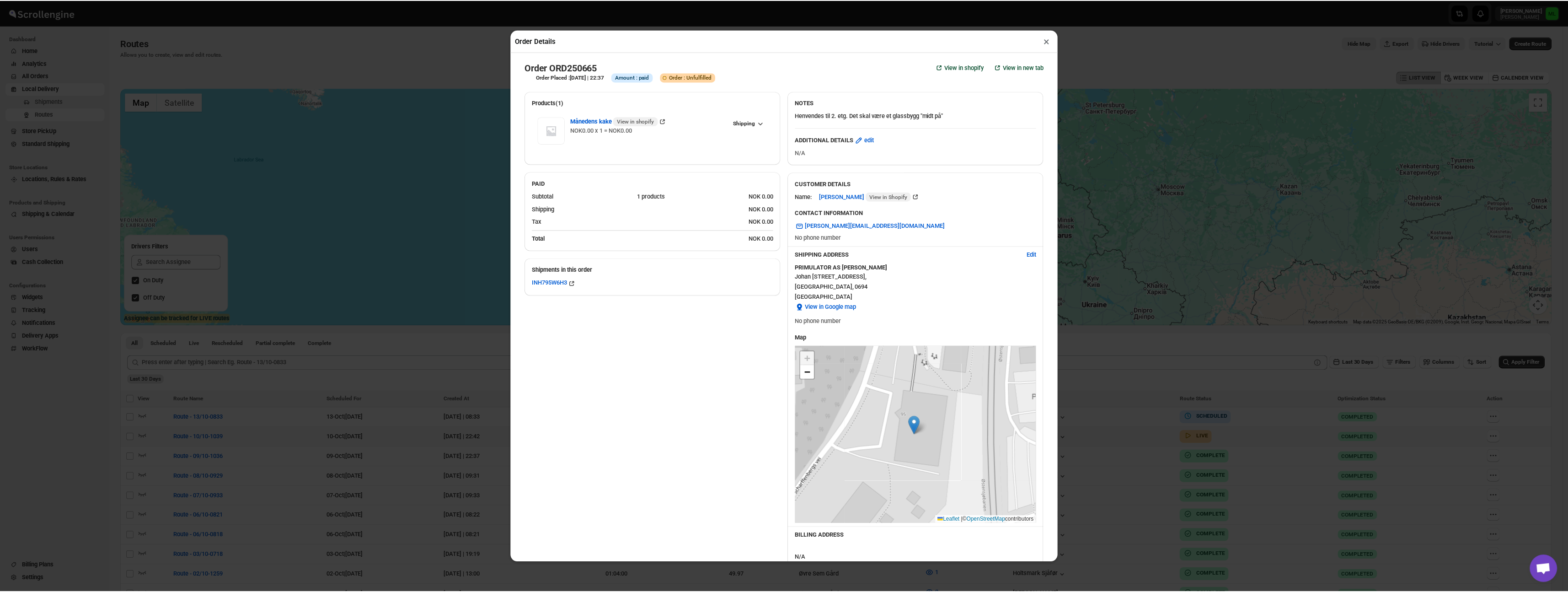
scroll to position [56, 0]
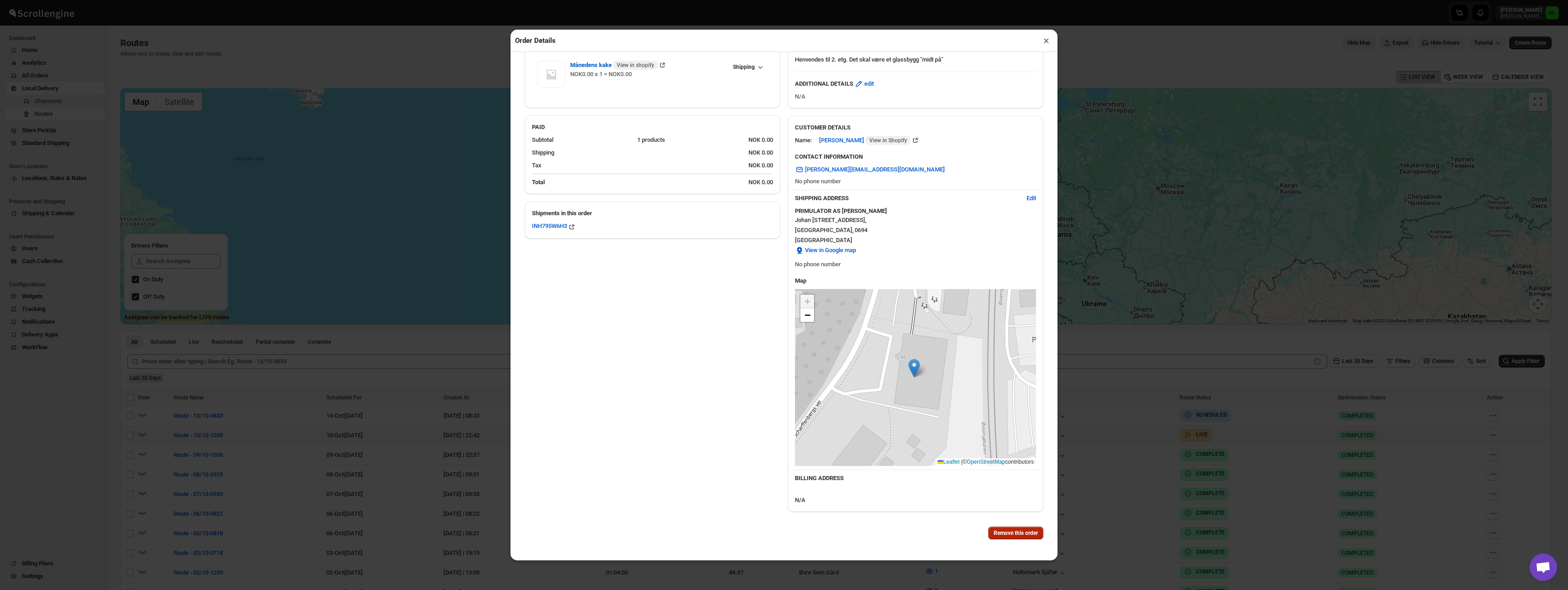
click at [1024, 533] on span "Remove this order" at bounding box center [1015, 533] width 44 height 7
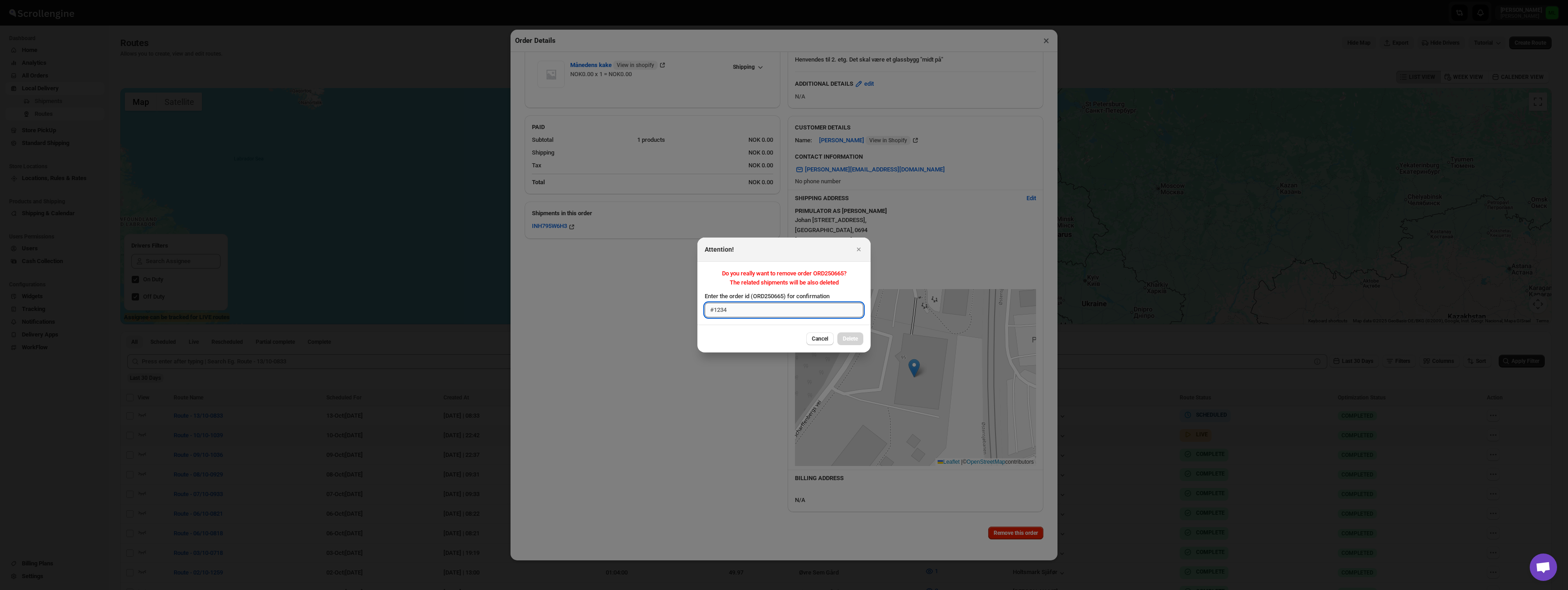
click at [813, 309] on input "Enter the order id (ORD250665) for confirmation" at bounding box center [784, 310] width 159 height 15
paste input "6 ORD250665"
click at [714, 312] on input "6 ORD250665" at bounding box center [782, 310] width 159 height 15
type input "ORD250665"
click at [847, 338] on span "Delete" at bounding box center [848, 339] width 15 height 7
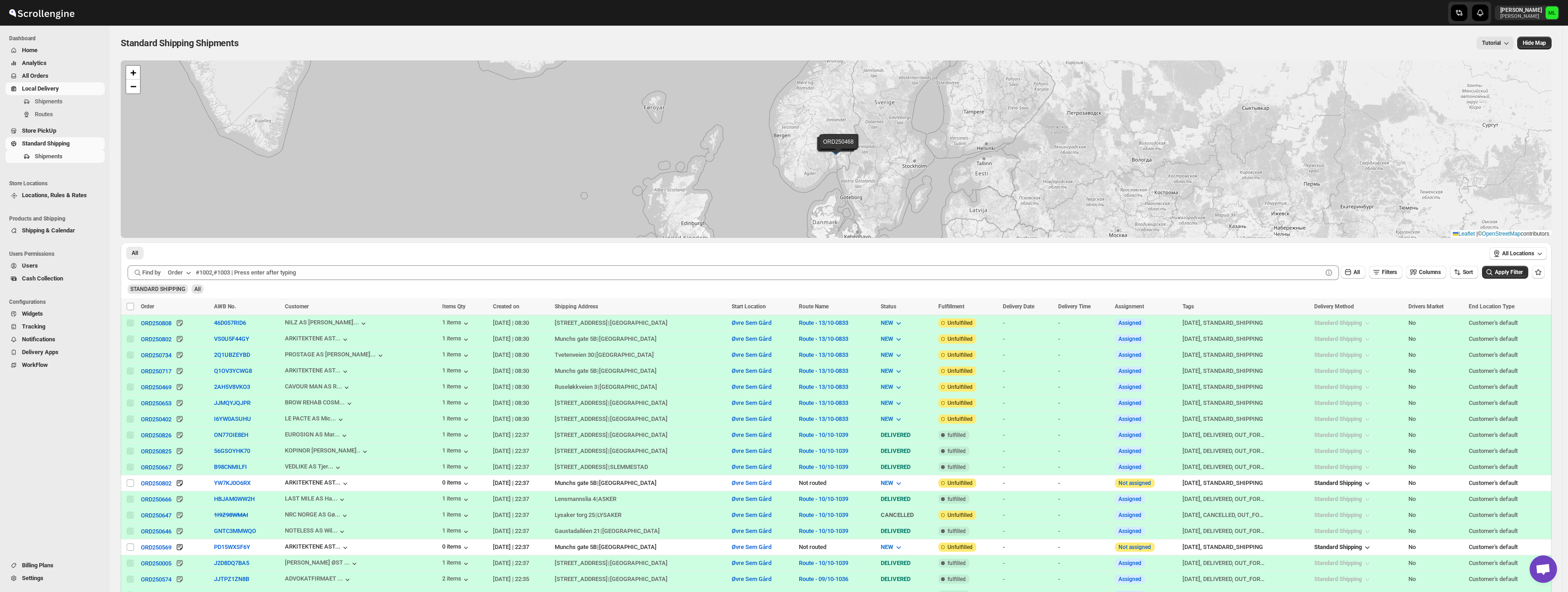
click at [39, 90] on span "Local Delivery" at bounding box center [40, 88] width 37 height 7
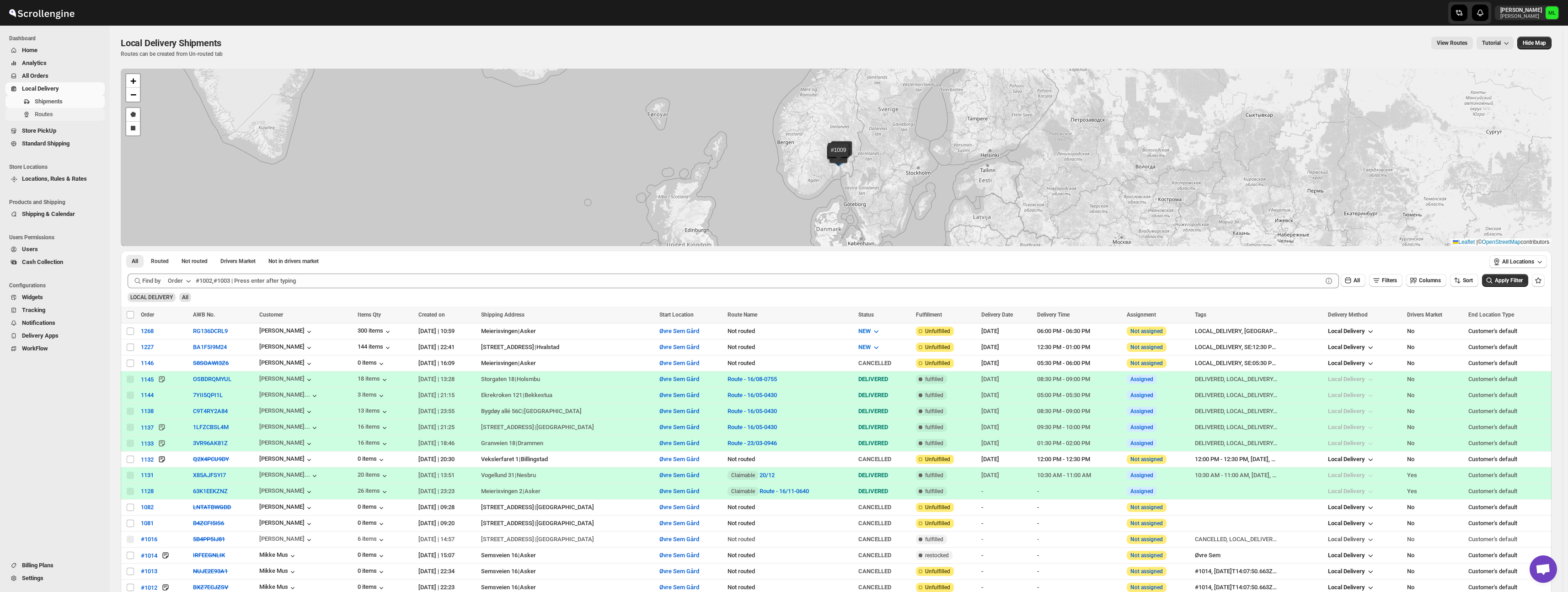
click at [37, 114] on span "Routes" at bounding box center [44, 114] width 18 height 7
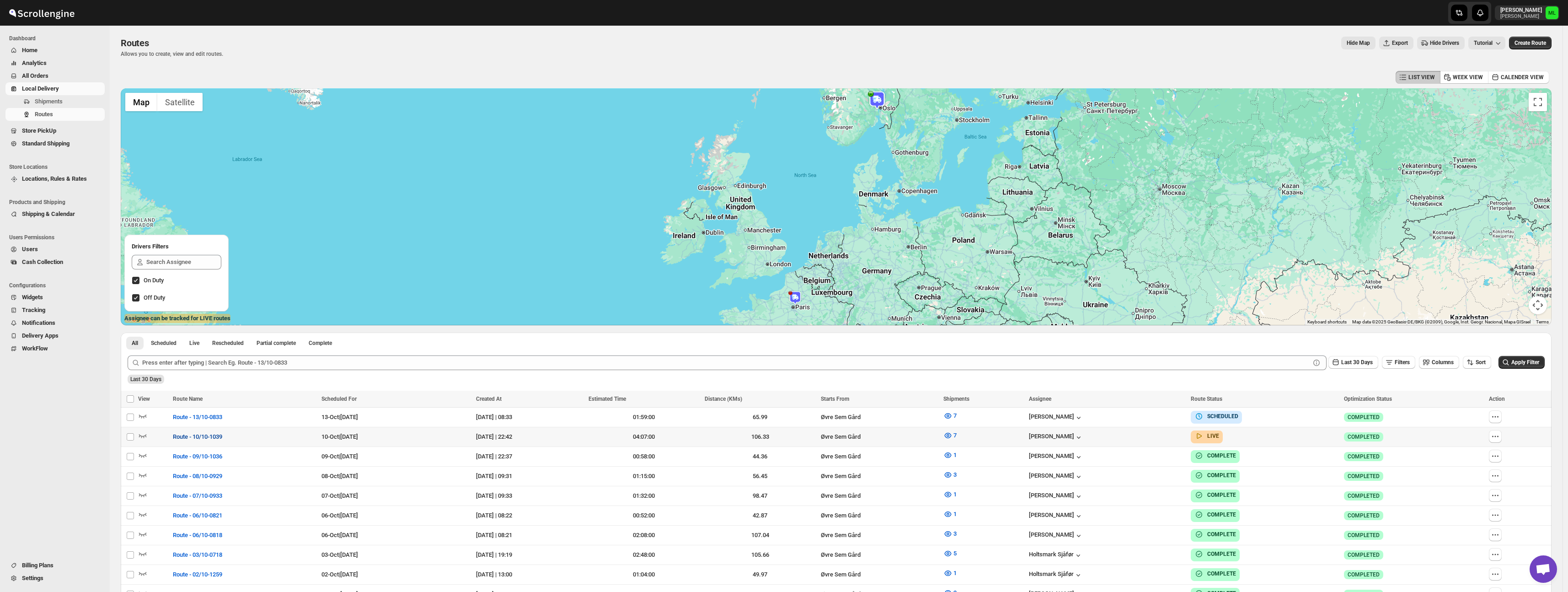
click at [174, 437] on span "Route - 10/10-1039" at bounding box center [197, 437] width 49 height 9
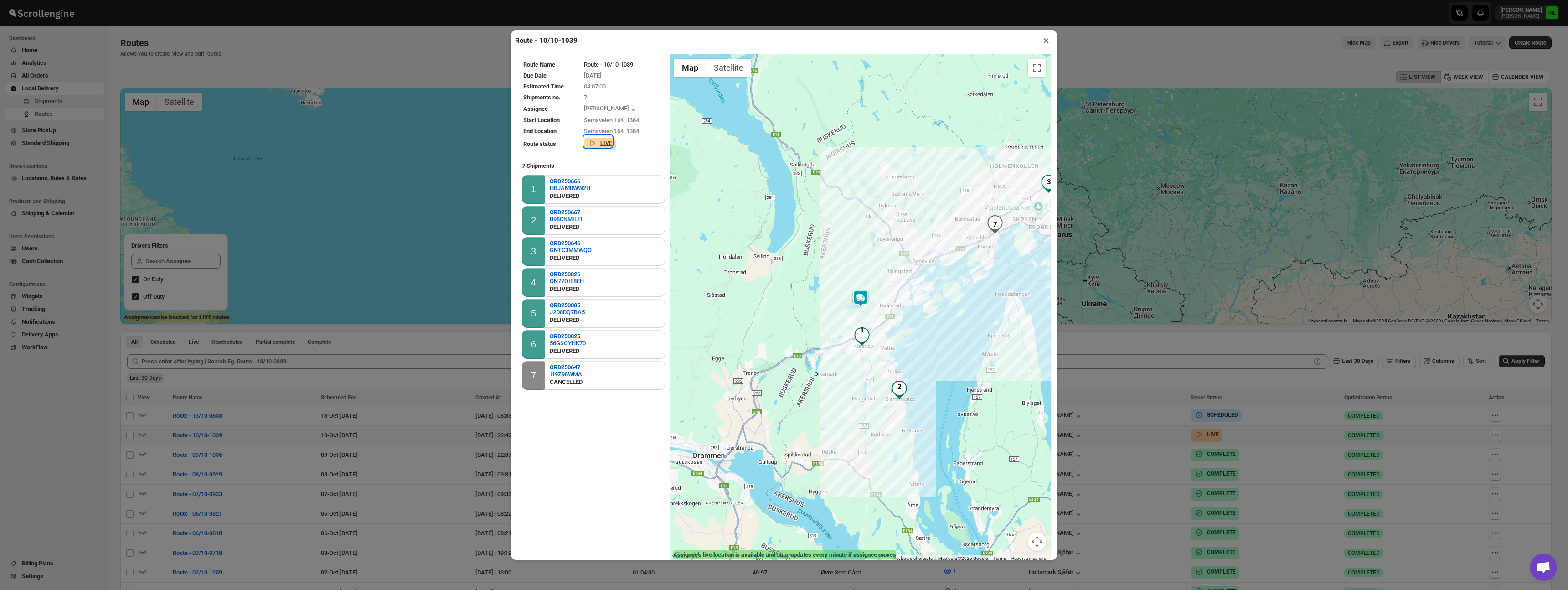
click at [605, 146] on b "LIVE" at bounding box center [606, 143] width 12 height 6
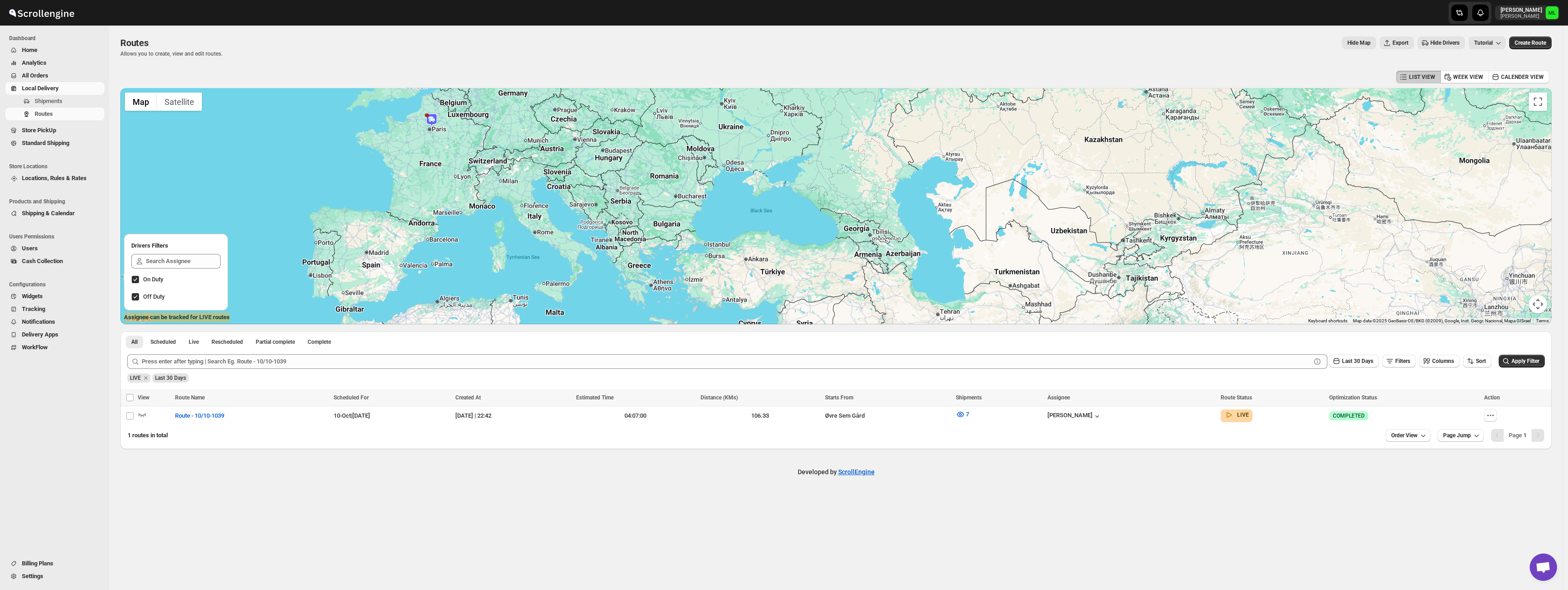
drag, startPoint x: 1041, startPoint y: 261, endPoint x: 638, endPoint y: 66, distance: 447.7
click at [638, 66] on div "Routes. This page is ready Routes Allows you to create, view and edit routes. H…" at bounding box center [836, 237] width 1453 height 424
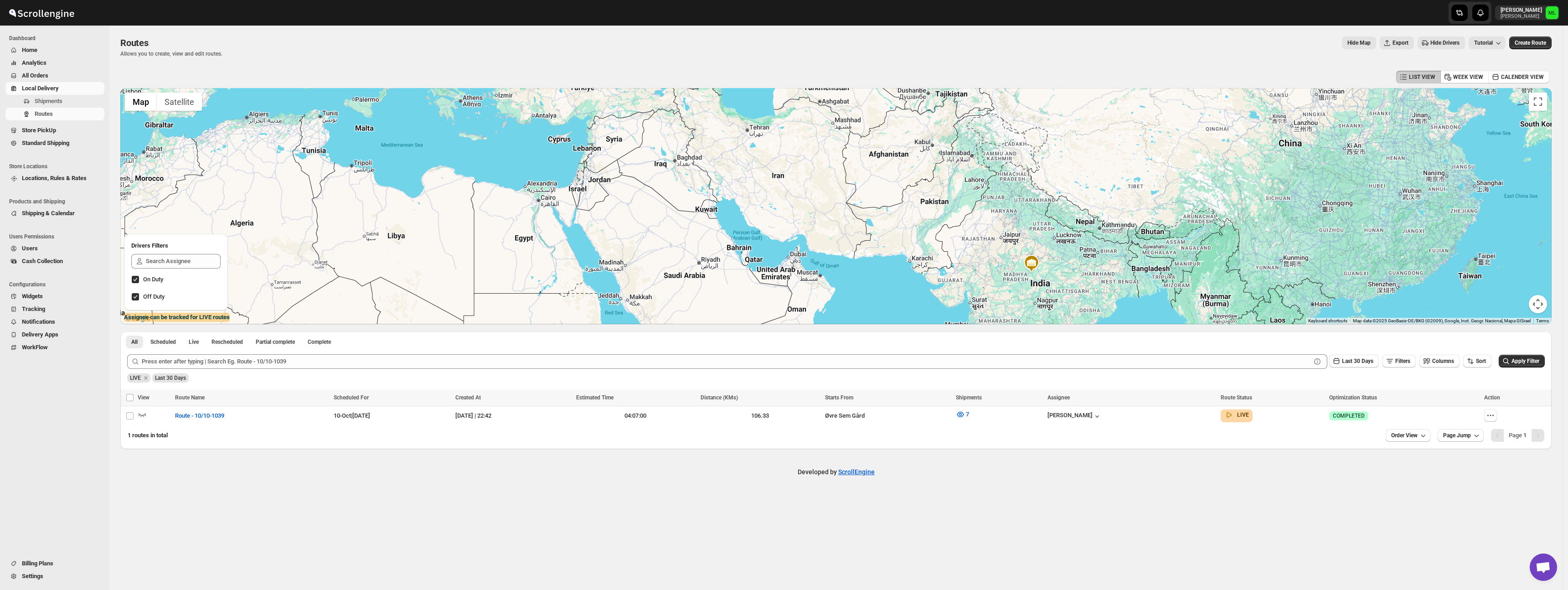
drag, startPoint x: 814, startPoint y: 222, endPoint x: 727, endPoint y: 128, distance: 128.1
click at [727, 128] on div at bounding box center [836, 206] width 1431 height 236
click at [1032, 262] on img at bounding box center [1032, 262] width 18 height 18
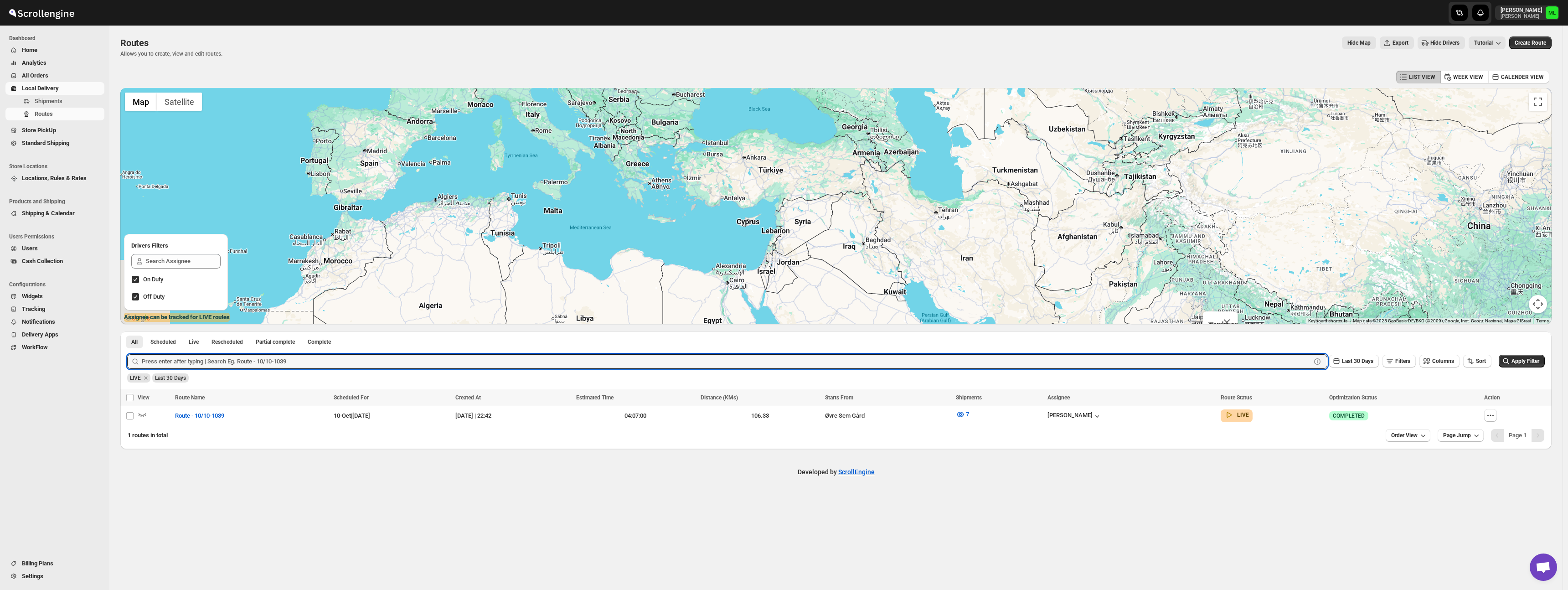
drag, startPoint x: 488, startPoint y: 202, endPoint x: 905, endPoint y: 370, distance: 449.6
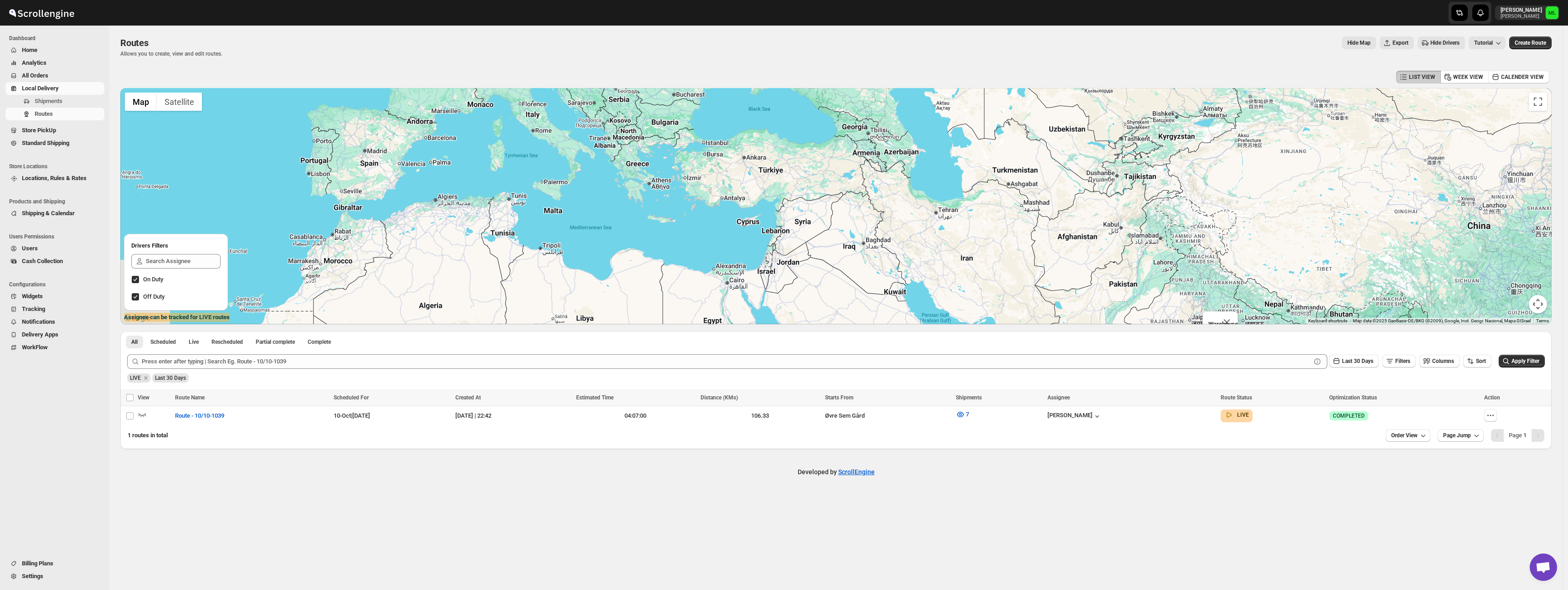
click at [906, 371] on div "LIST VIEW WEEK VIEW CALENDER VIEW ← Move left → Move right ↑ Move up ↓ Move dow…" at bounding box center [836, 258] width 1431 height 381
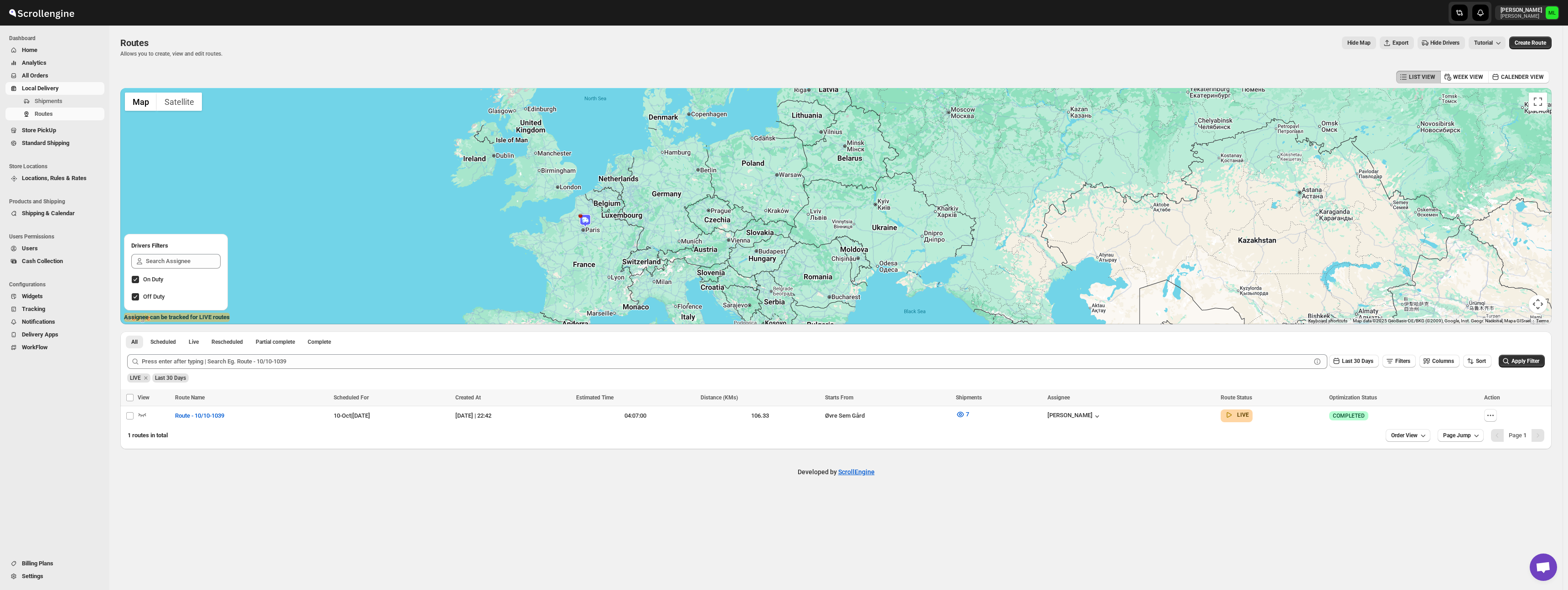
drag, startPoint x: 793, startPoint y: 223, endPoint x: 654, endPoint y: 320, distance: 169.5
click at [654, 320] on div "Warehouse" at bounding box center [836, 206] width 1431 height 236
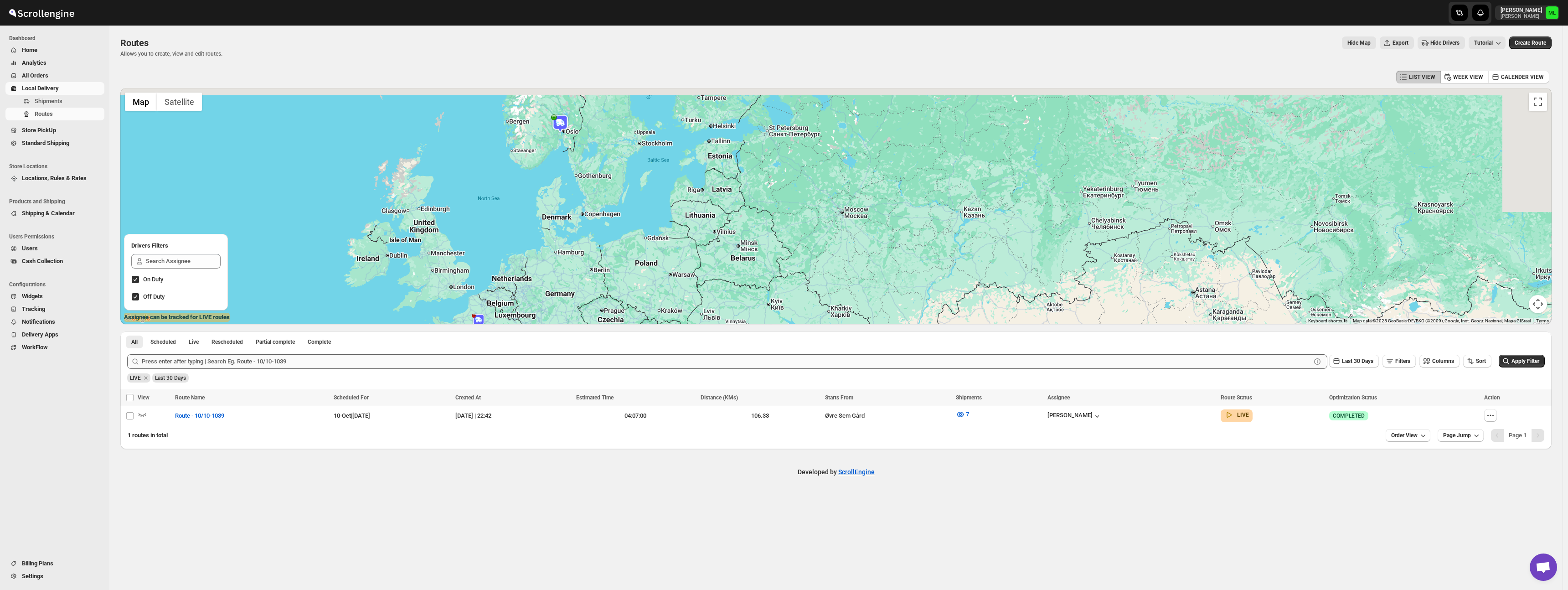
drag, startPoint x: 562, startPoint y: 306, endPoint x: 514, endPoint y: 354, distance: 67.9
click at [514, 354] on div "LIST VIEW WEEK VIEW CALENDER VIEW ← Move left → Move right ↑ Move up ↓ Move dow…" at bounding box center [836, 258] width 1431 height 381
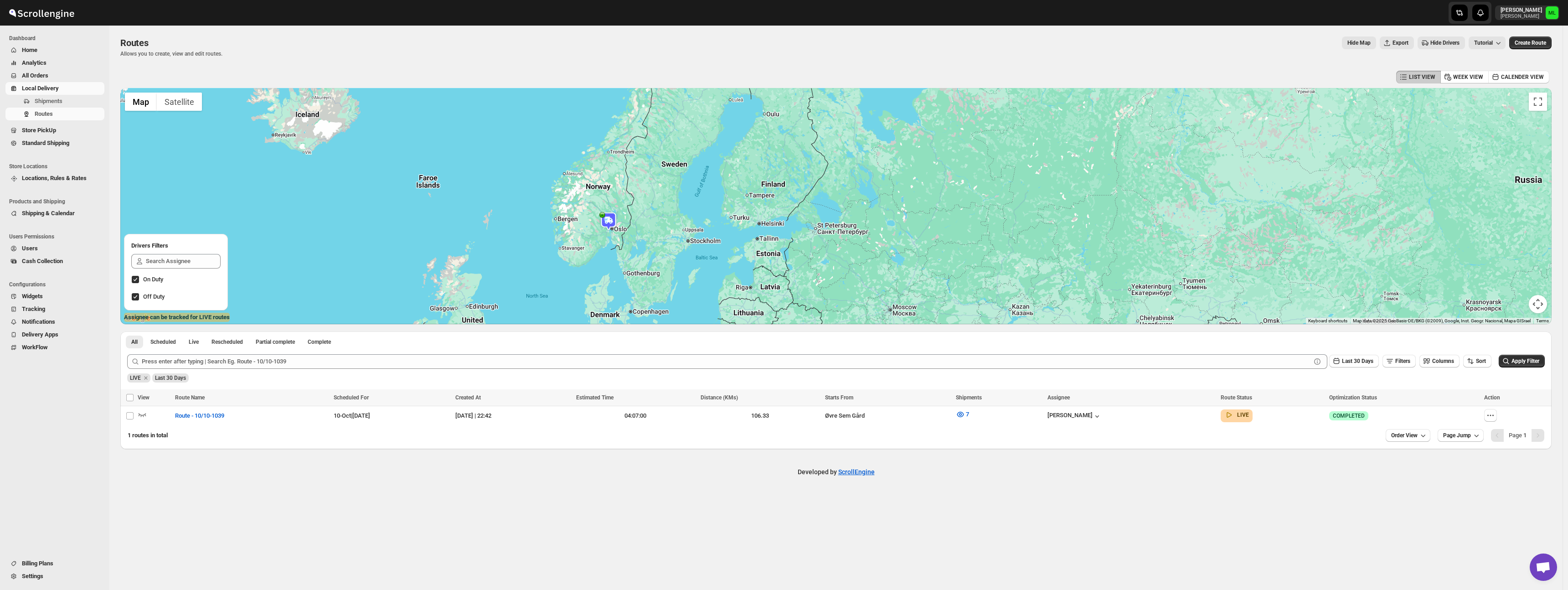
drag, startPoint x: 564, startPoint y: 237, endPoint x: 659, endPoint y: 290, distance: 108.8
click at [661, 287] on div "Warehouse" at bounding box center [836, 206] width 1431 height 236
click at [1249, 418] on div "LIVE" at bounding box center [1234, 413] width 28 height 13
click at [1495, 415] on icon "button" at bounding box center [1490, 415] width 9 height 9
checkbox input "true"
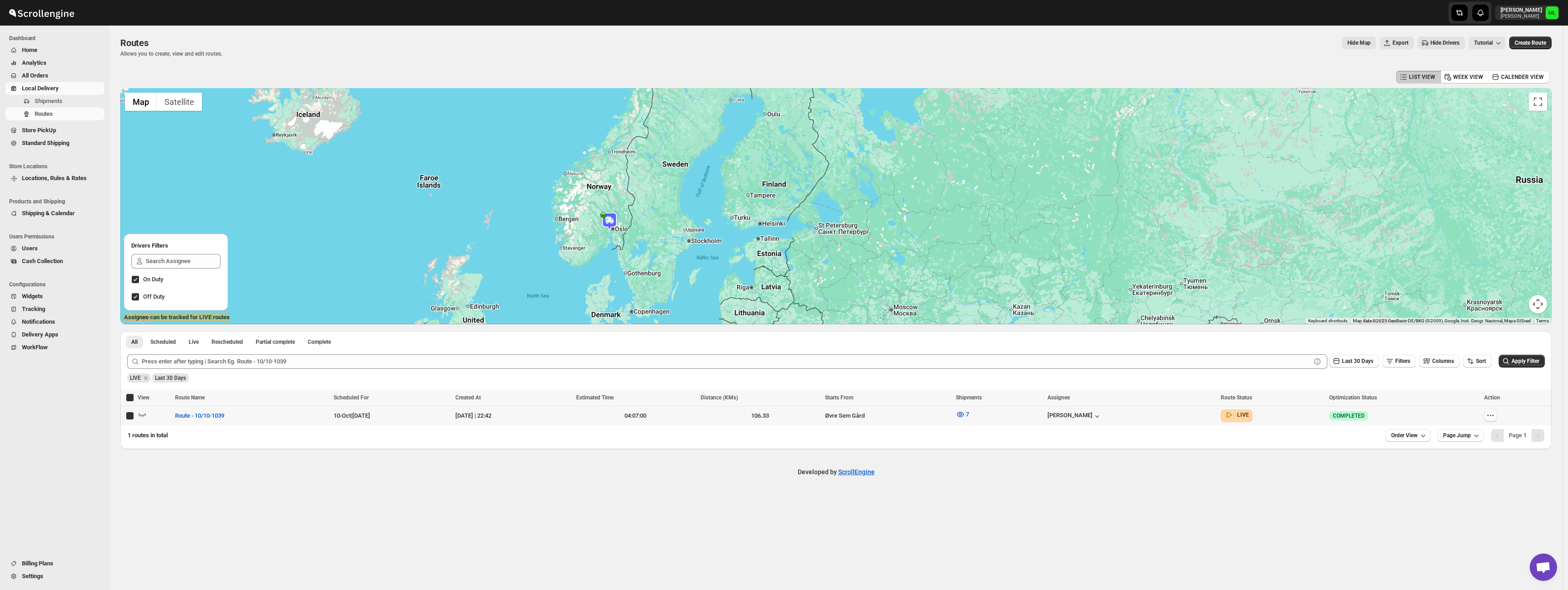
checkbox input "true"
click at [130, 343] on button "All" at bounding box center [135, 342] width 17 height 13
click at [153, 343] on span "Scheduled" at bounding box center [163, 342] width 26 height 7
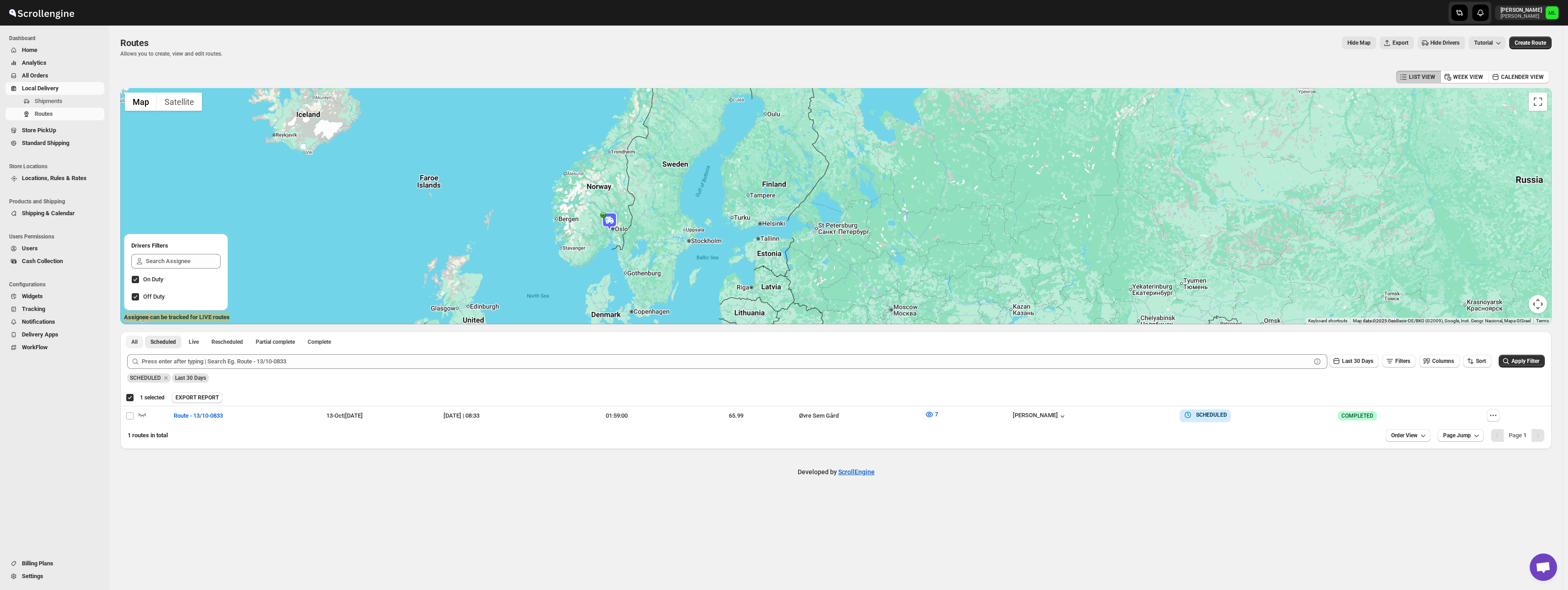
click at [135, 343] on span "All" at bounding box center [135, 342] width 6 height 7
checkbox input "false"
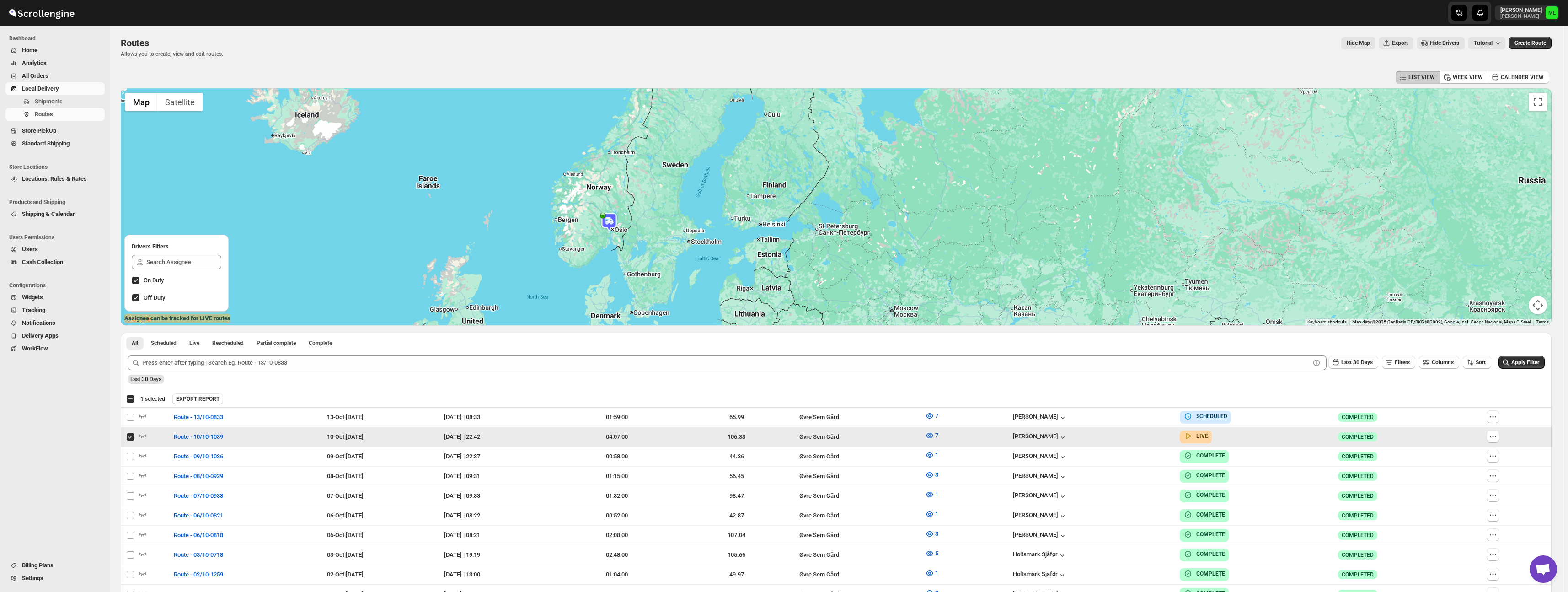
click at [129, 438] on input "Select route" at bounding box center [130, 437] width 7 height 7
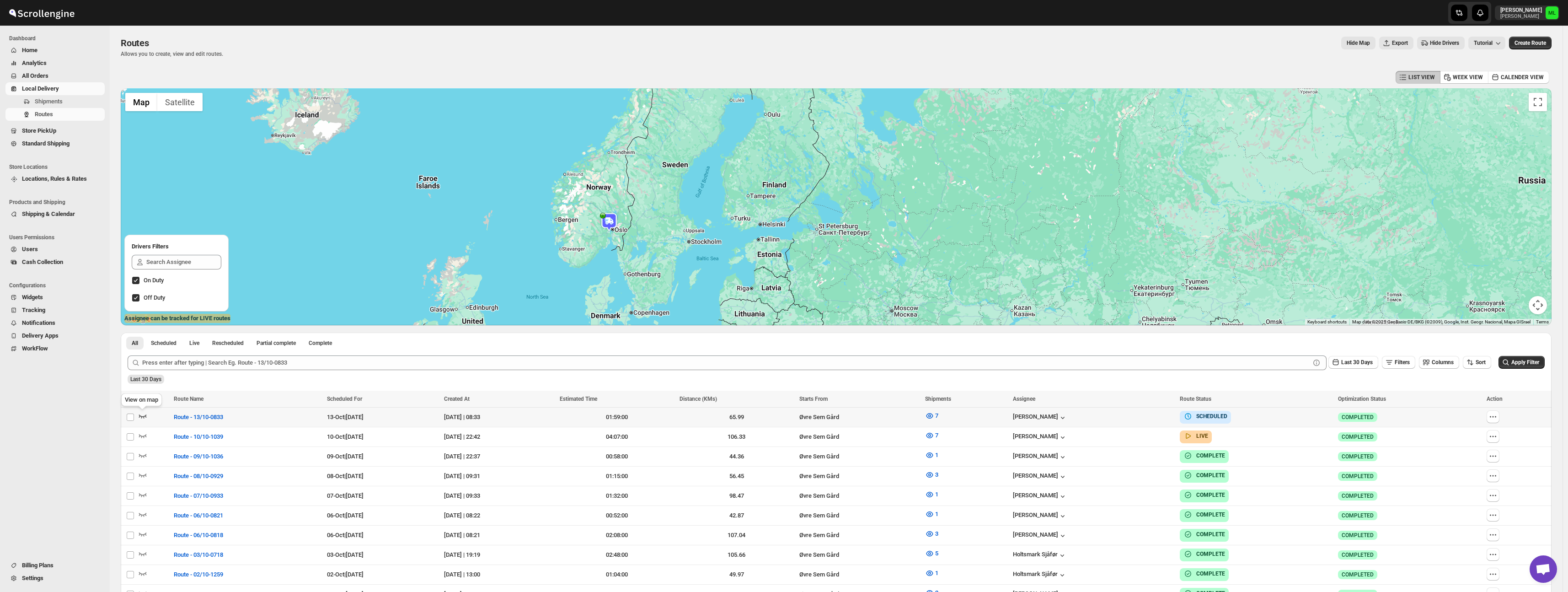
click at [141, 417] on icon "button" at bounding box center [142, 415] width 9 height 9
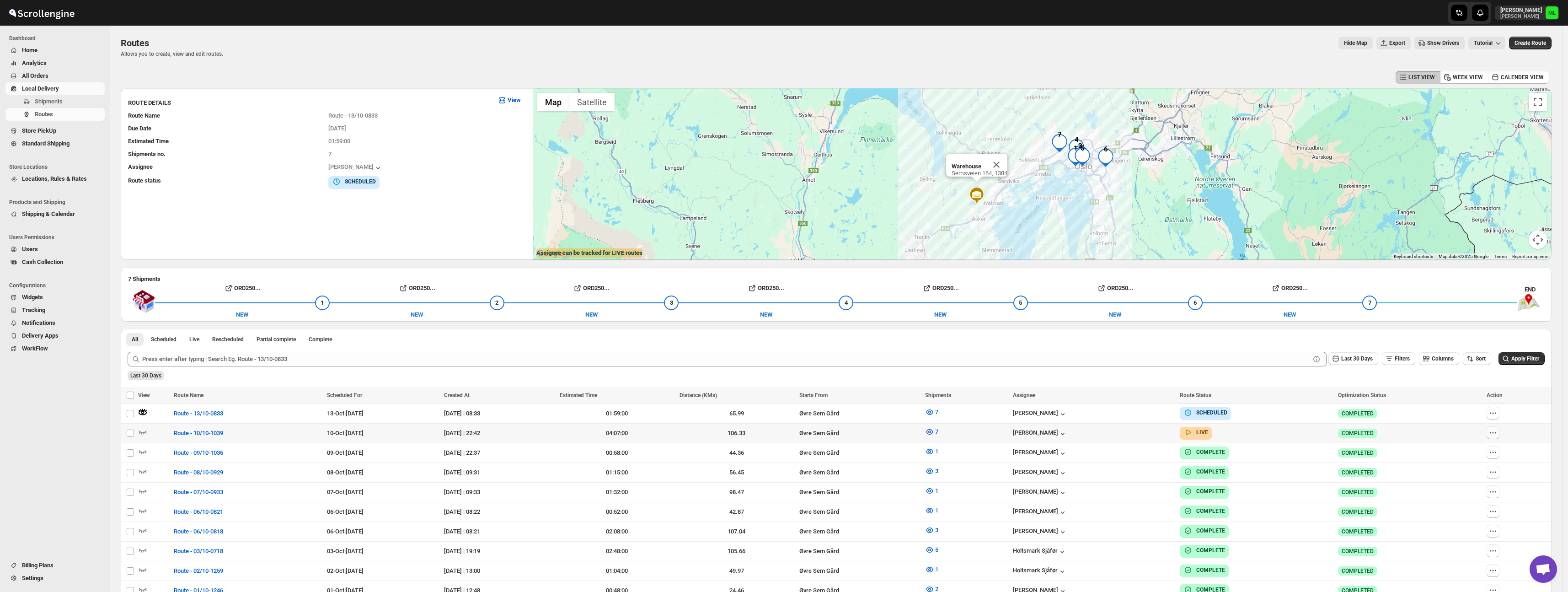
click at [1497, 435] on icon "button" at bounding box center [1492, 433] width 9 height 9
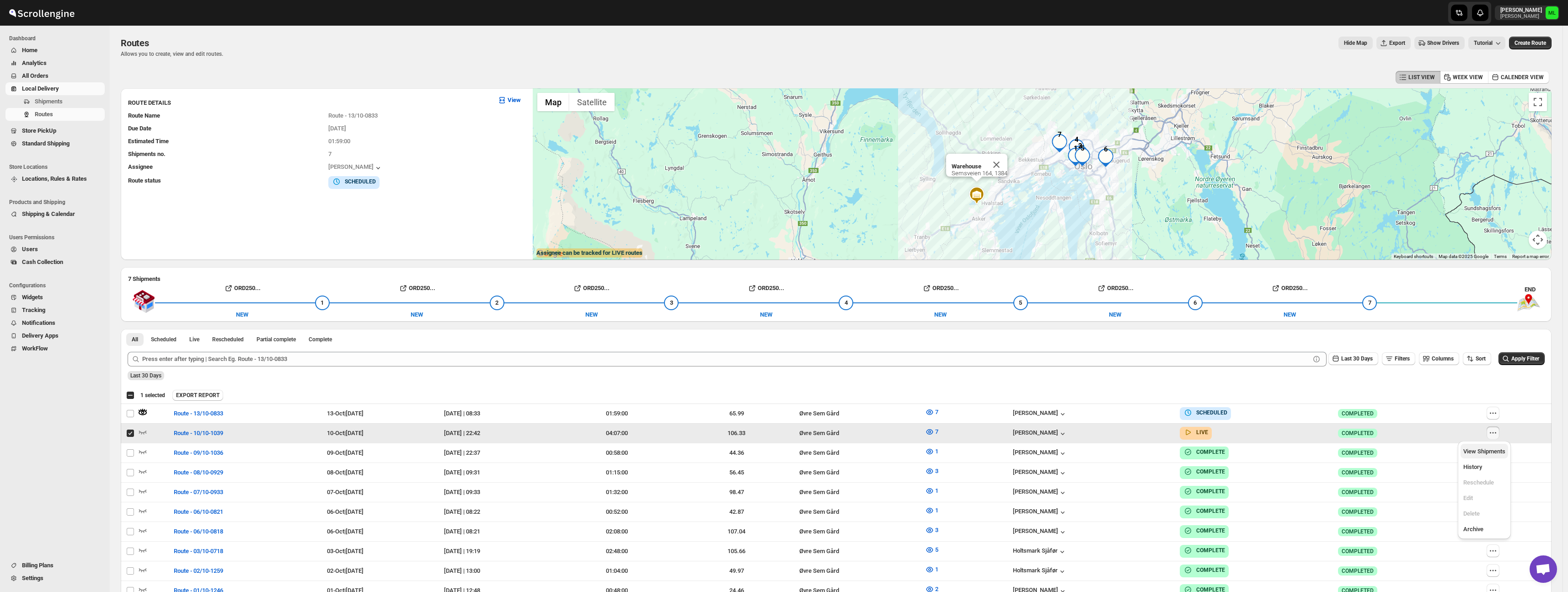
click at [1498, 458] on button "View Shipments" at bounding box center [1484, 451] width 48 height 15
checkbox input "false"
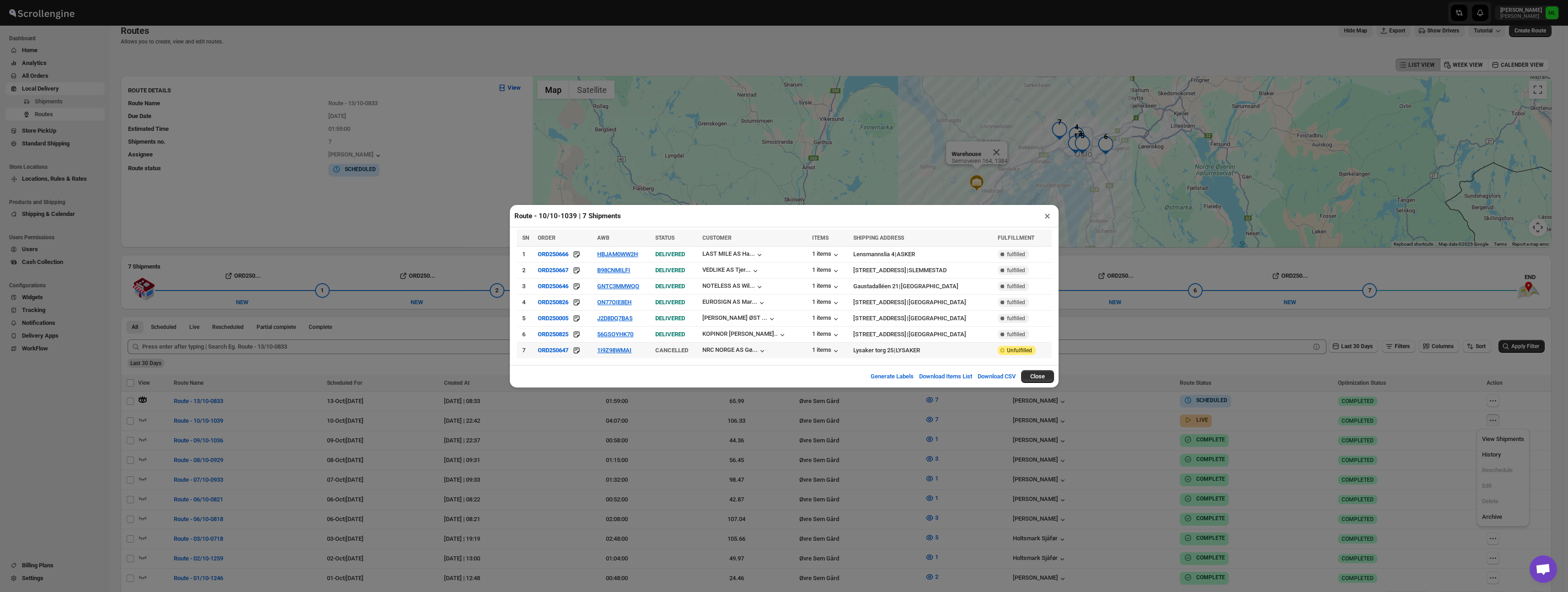
scroll to position [13, 0]
click at [1047, 216] on button "×" at bounding box center [1047, 216] width 13 height 13
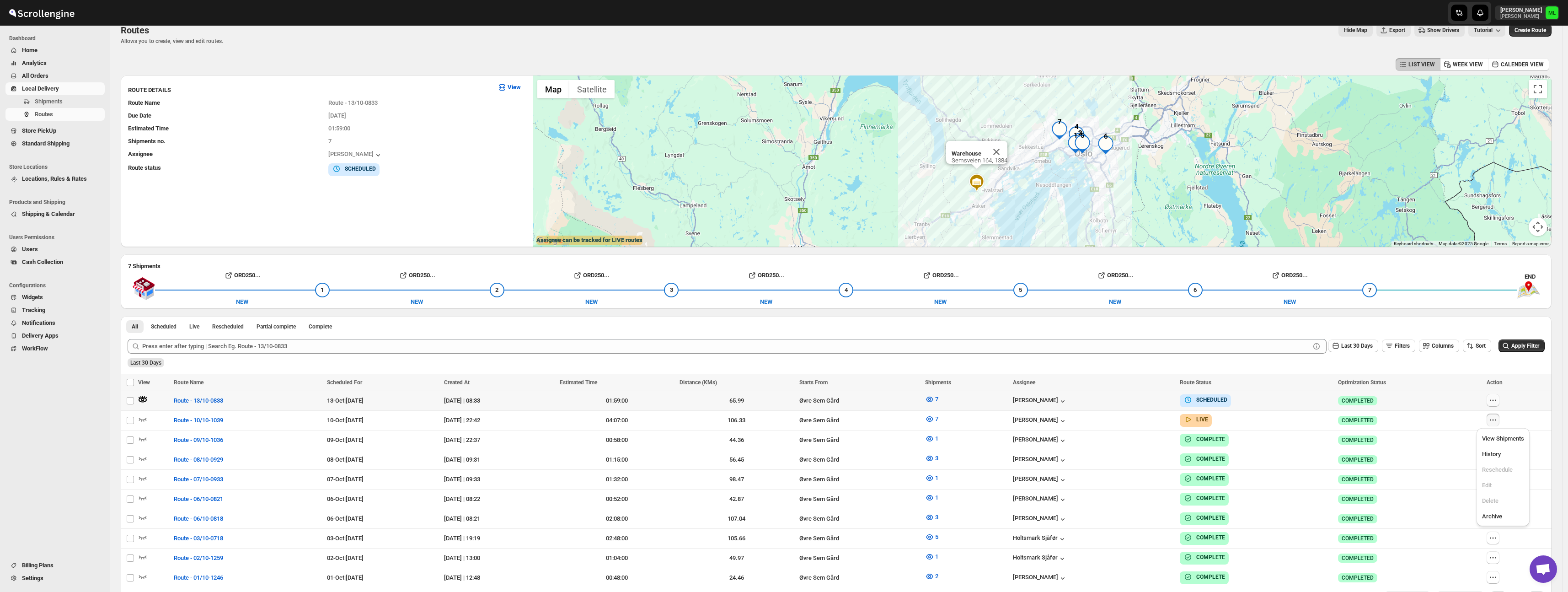
click at [1497, 401] on icon "button" at bounding box center [1492, 400] width 9 height 9
checkbox input "true"
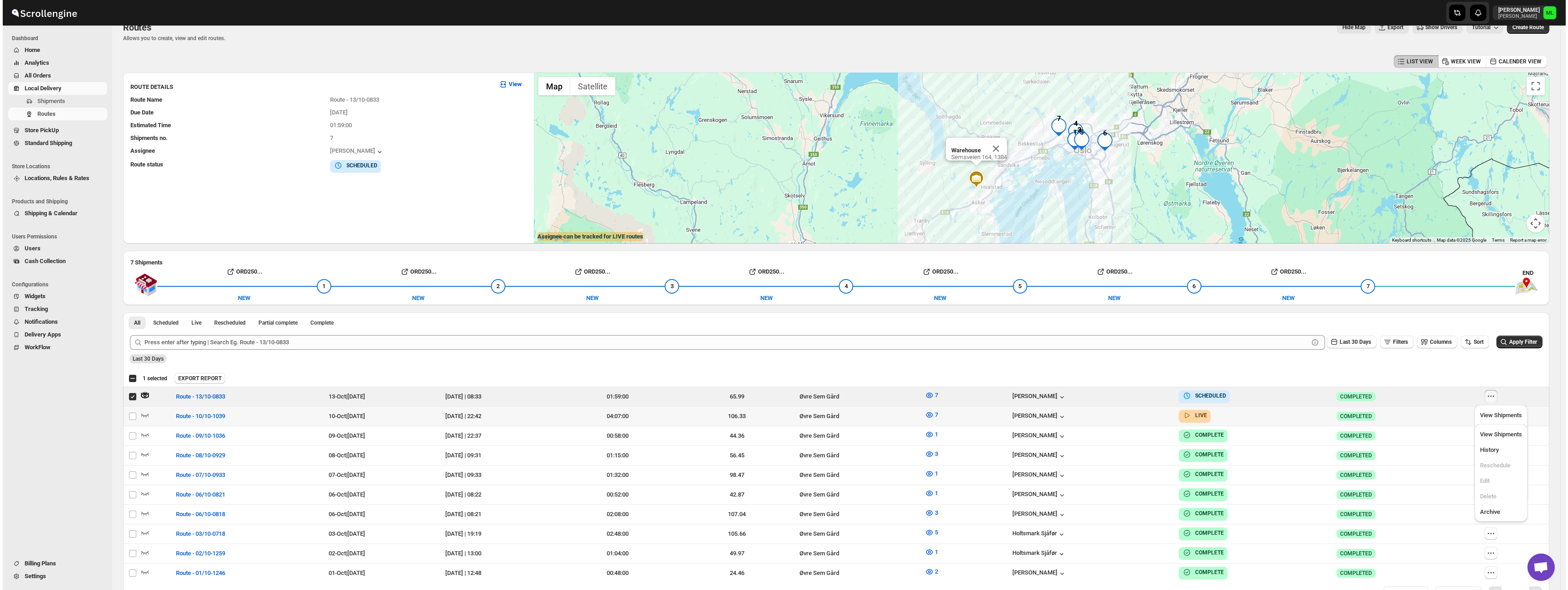
scroll to position [16, 0]
click at [1496, 435] on span "View Shipments" at bounding box center [1498, 433] width 42 height 7
checkbox input "true"
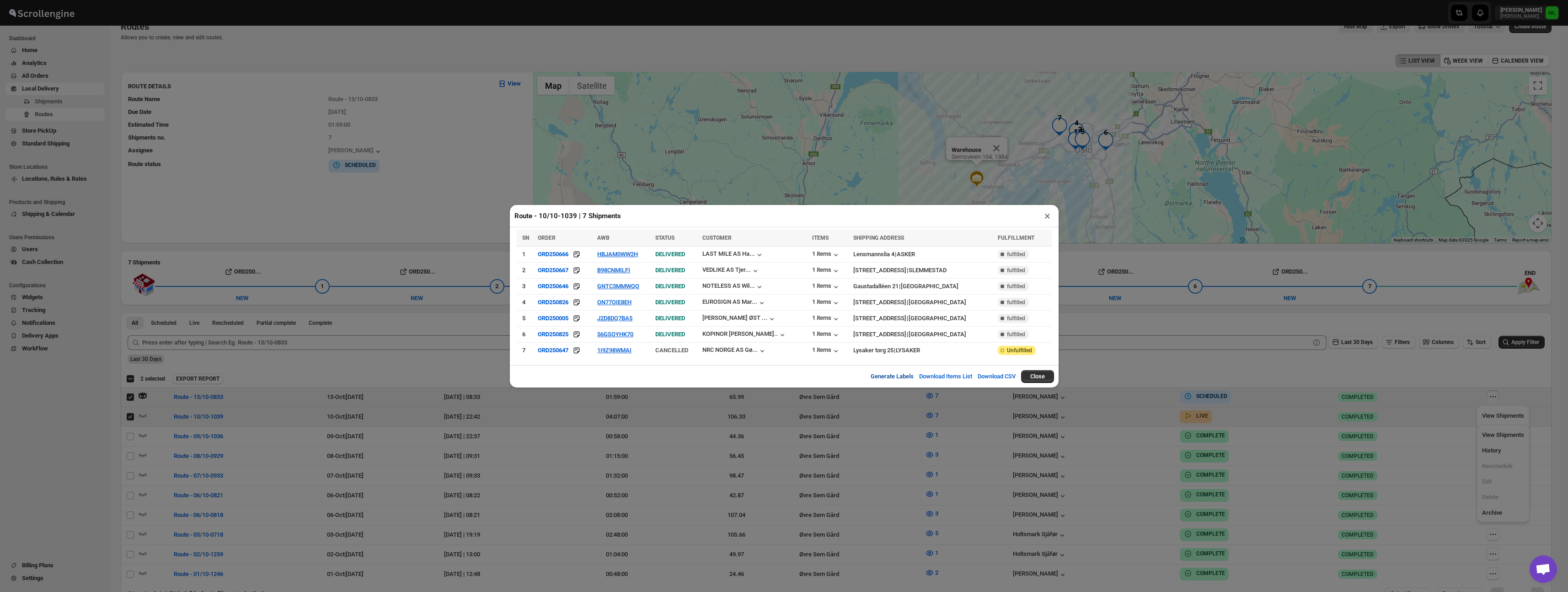
click at [876, 378] on button "Generate Labels" at bounding box center [892, 376] width 54 height 18
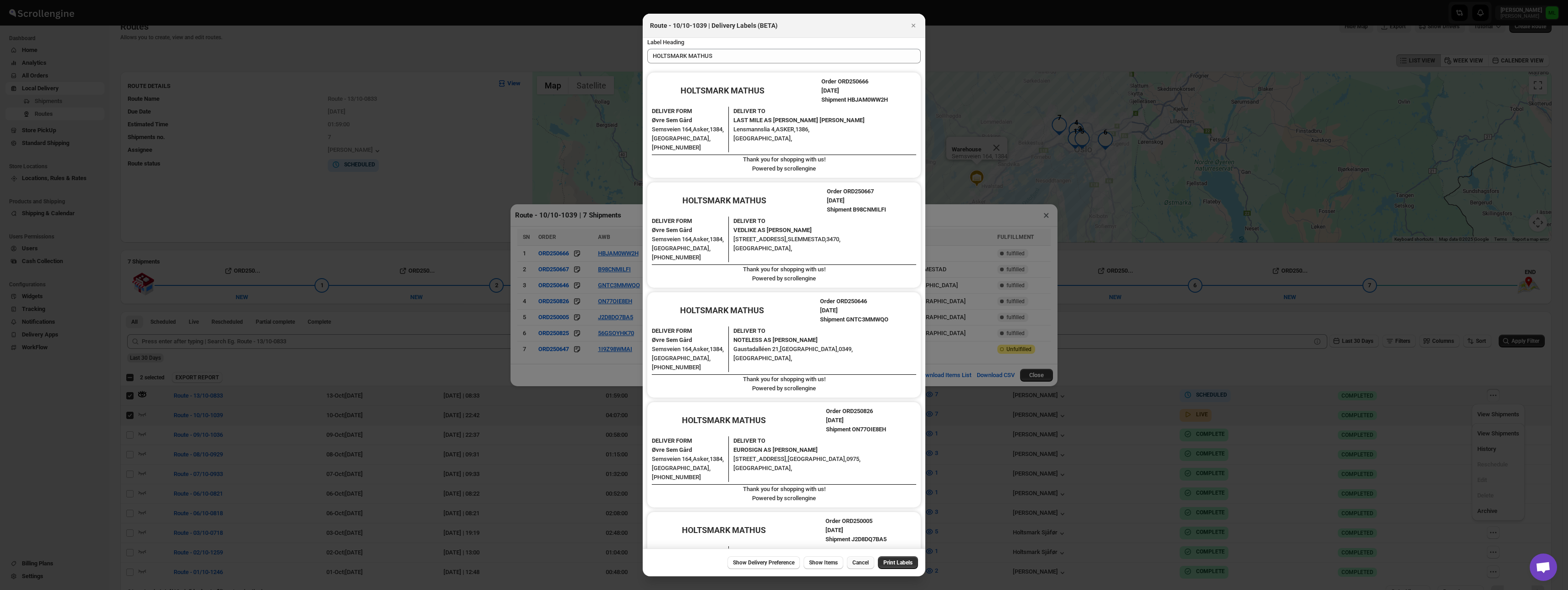
click at [858, 558] on button "Cancel" at bounding box center [860, 563] width 27 height 13
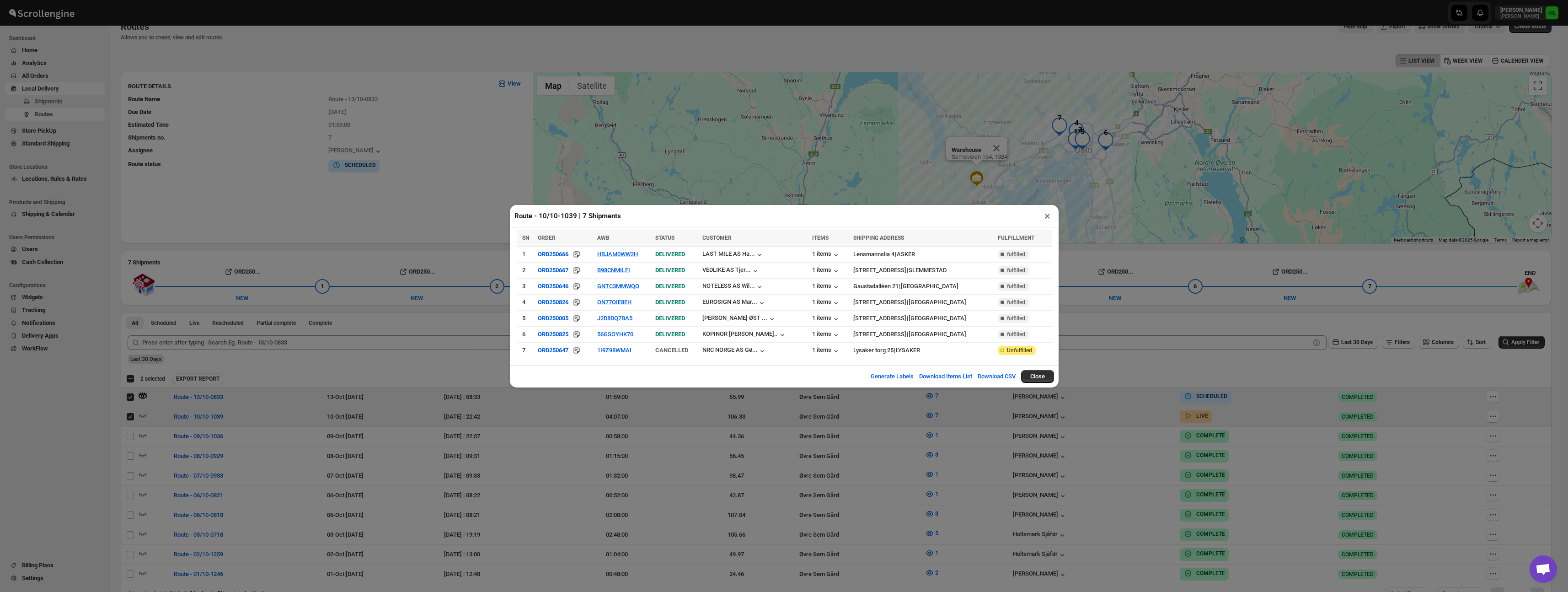
click at [1047, 215] on button "×" at bounding box center [1047, 216] width 13 height 13
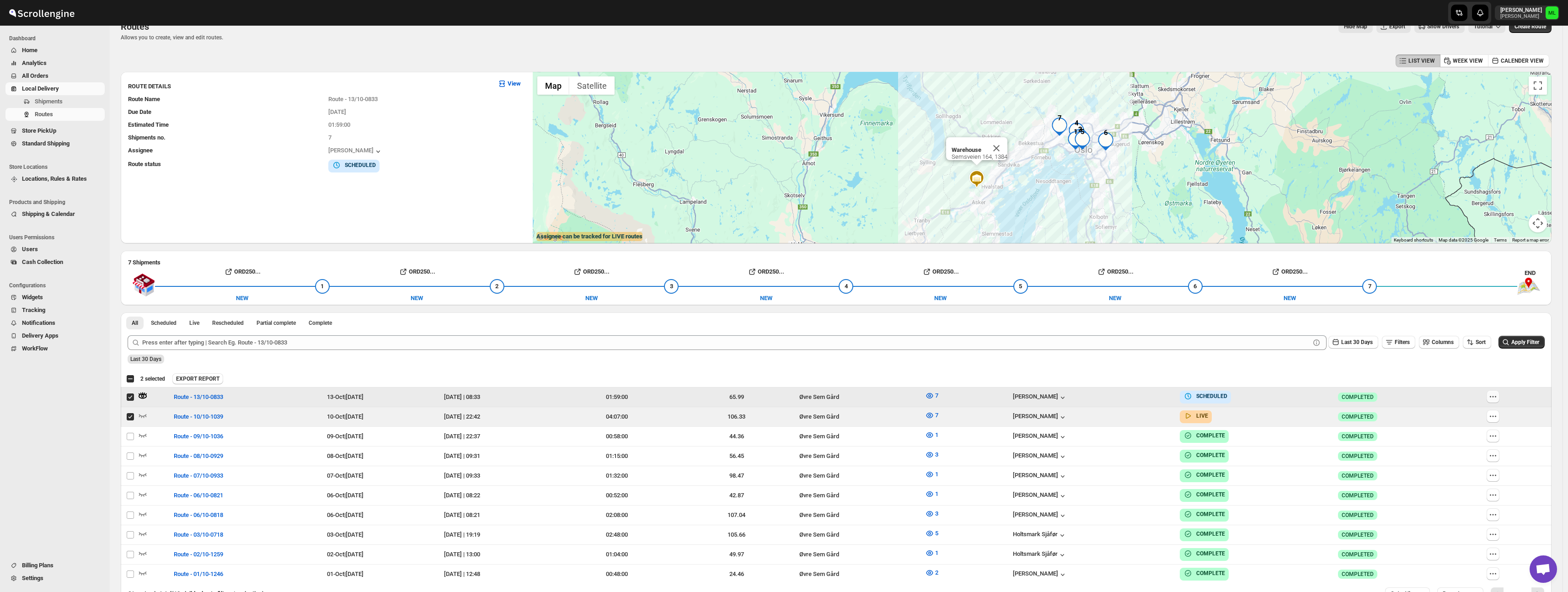
click at [1497, 398] on icon "button" at bounding box center [1492, 396] width 9 height 9
click at [1490, 418] on span "View Shipments" at bounding box center [1484, 415] width 42 height 7
checkbox input "true"
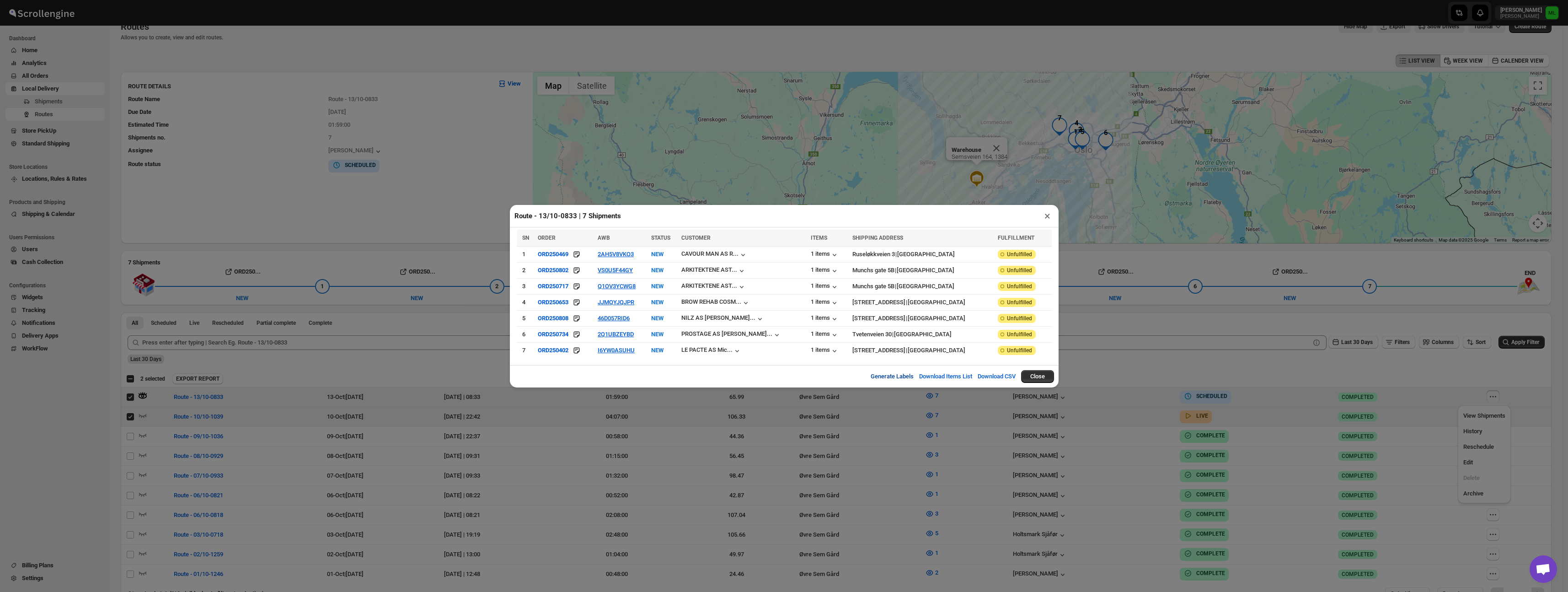
click at [876, 378] on button "Generate Labels" at bounding box center [892, 376] width 54 height 18
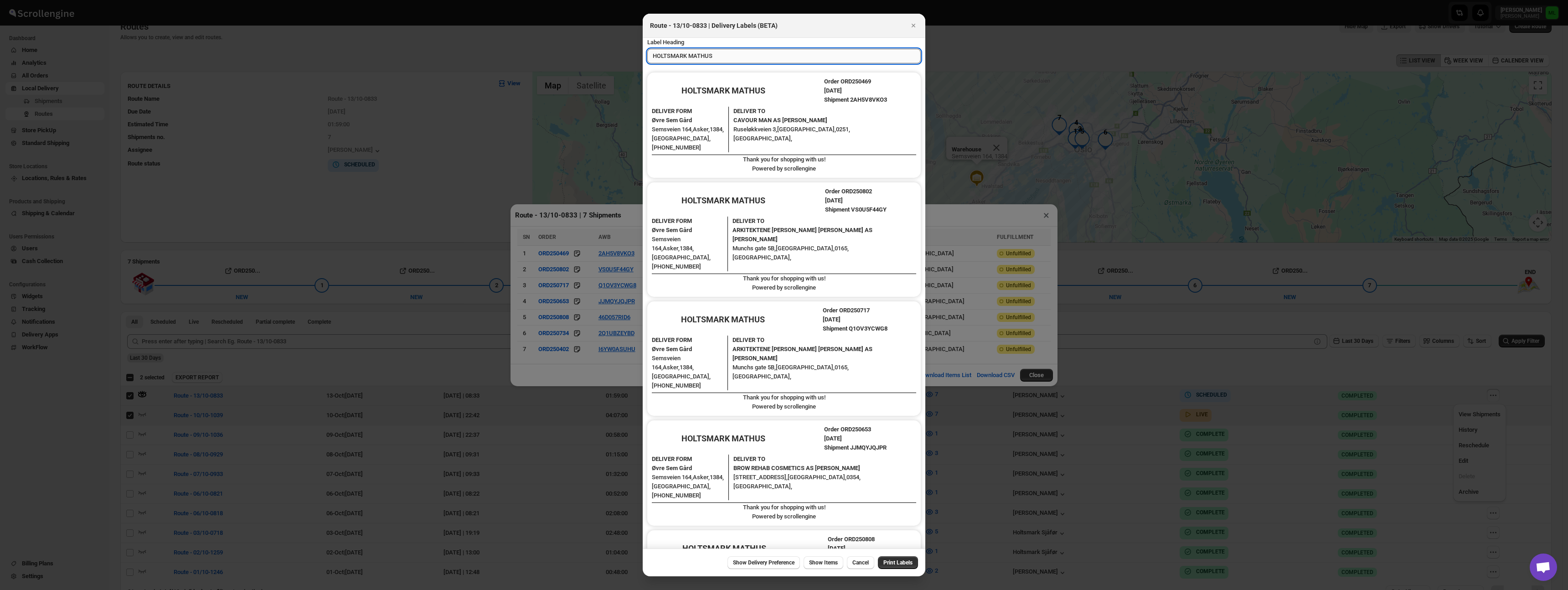
click at [730, 55] on input "HOLTSMARK MATHUS" at bounding box center [783, 56] width 273 height 15
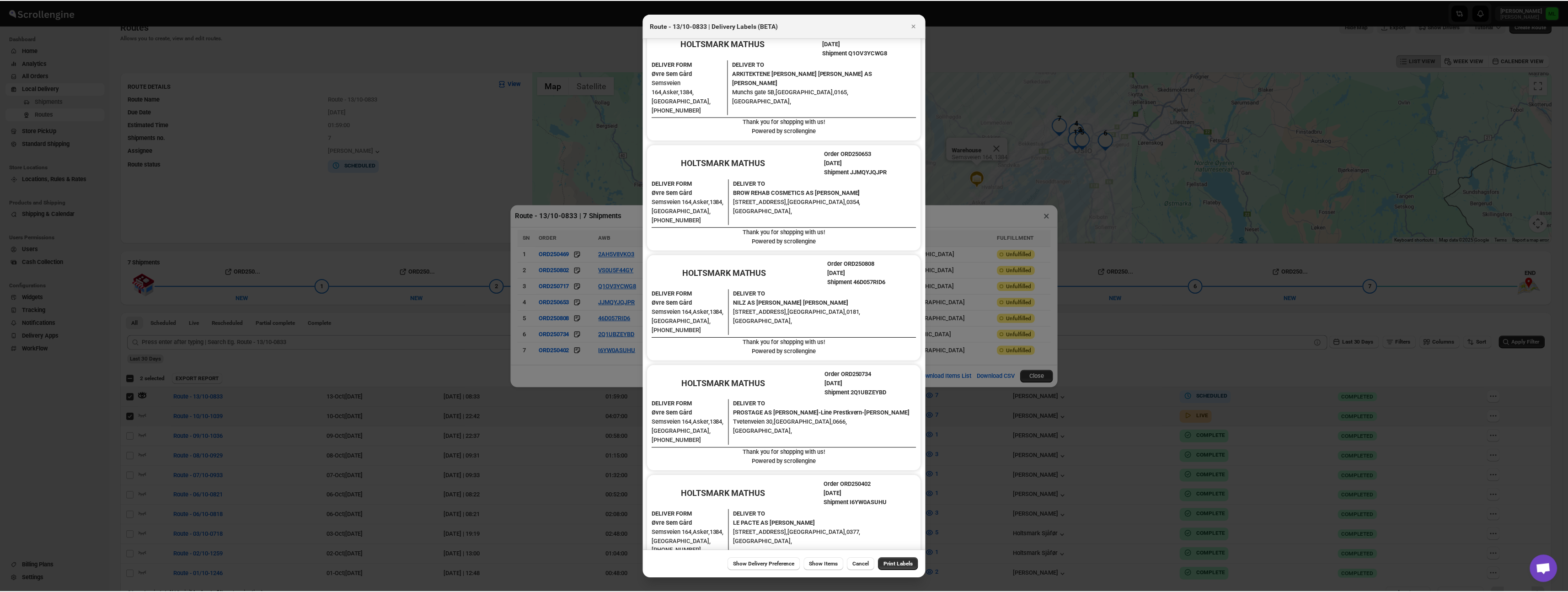
scroll to position [294, 0]
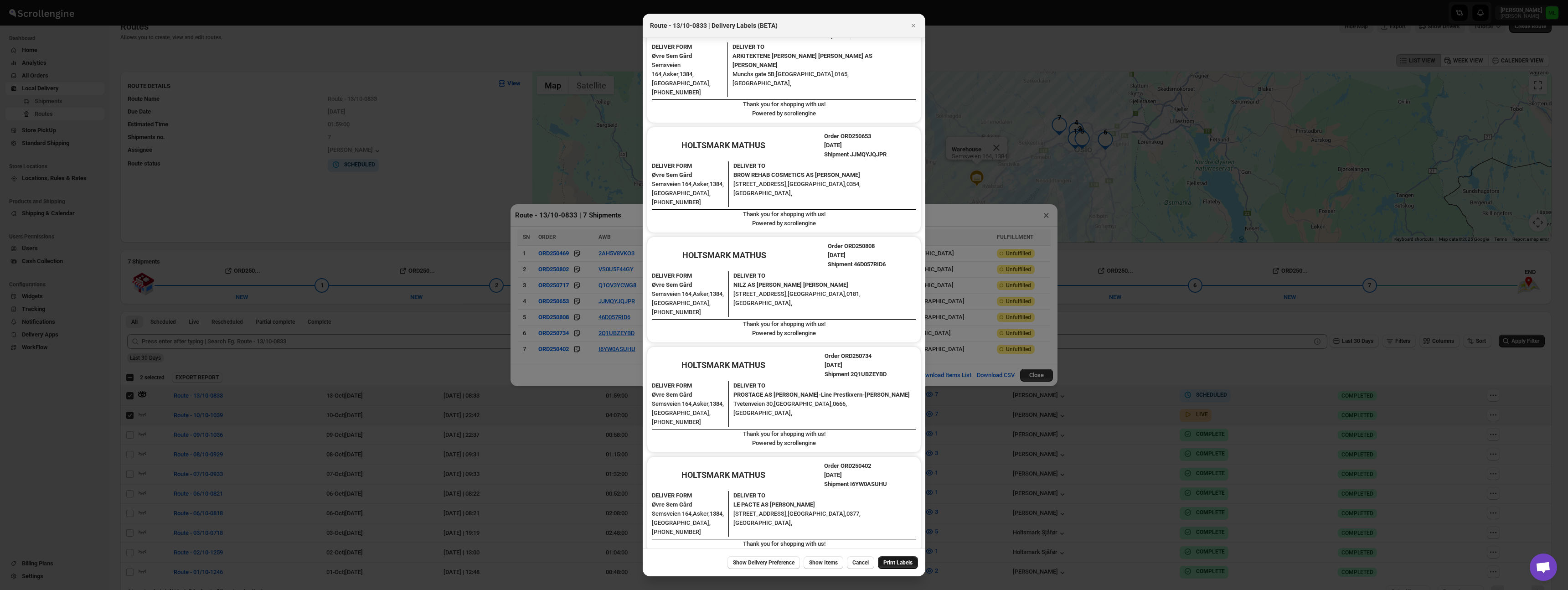
click at [892, 563] on span "Print Labels" at bounding box center [898, 563] width 29 height 7
click at [553, 142] on div at bounding box center [782, 295] width 1563 height 590
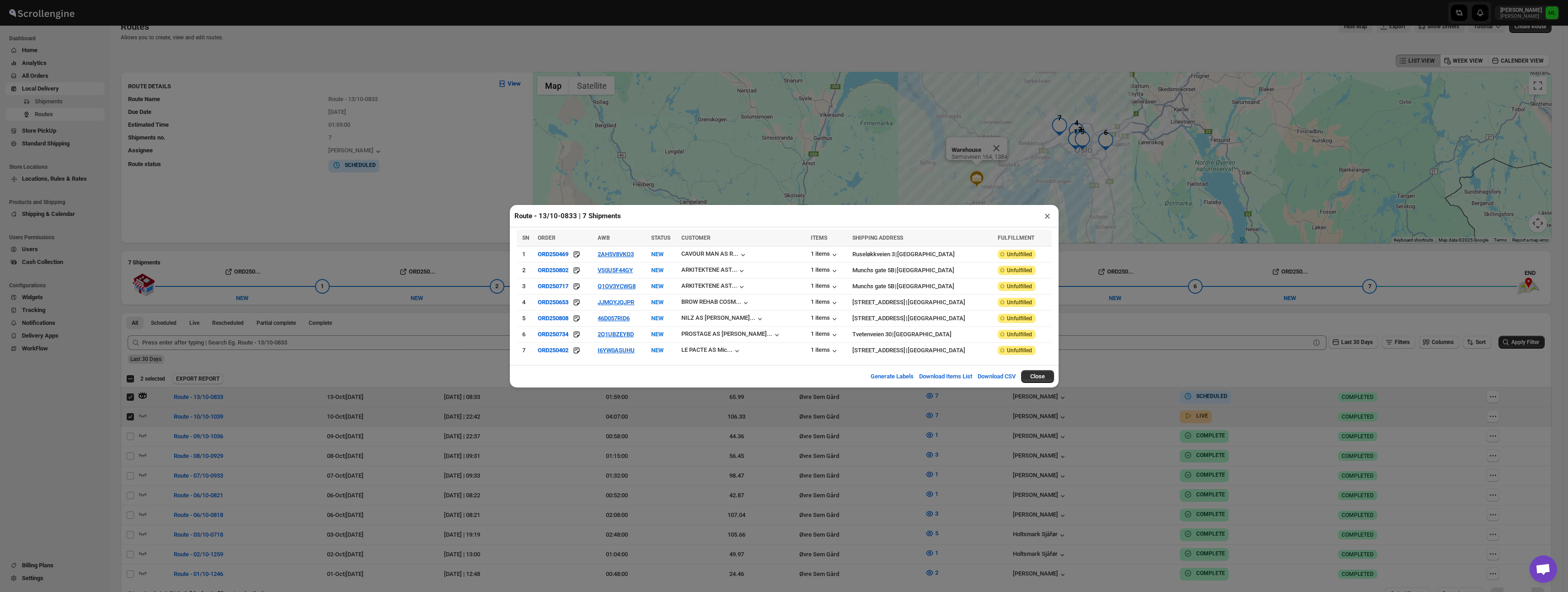
click at [1050, 213] on button "×" at bounding box center [1047, 216] width 13 height 13
